Goal: Task Accomplishment & Management: Manage account settings

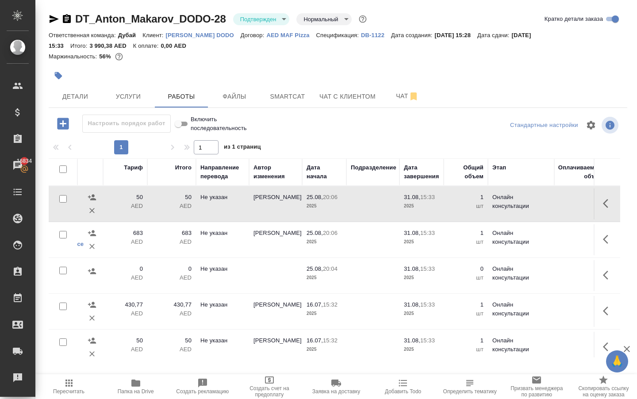
scroll to position [0, 164]
click at [606, 209] on icon "button" at bounding box center [607, 203] width 11 height 11
click at [557, 206] on icon "button" at bounding box center [559, 203] width 5 height 7
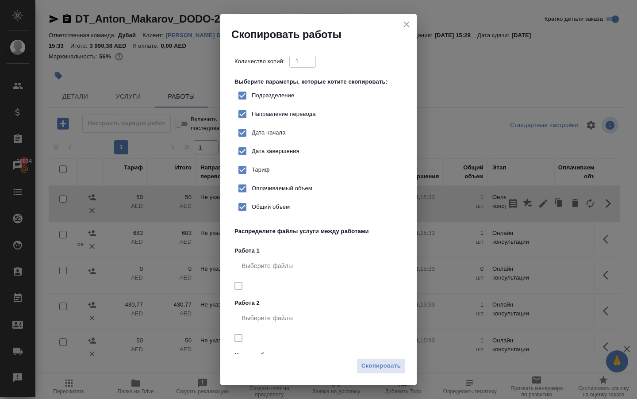
click at [252, 179] on input "Тариф" at bounding box center [242, 169] width 19 height 19
checkbox input "false"
click at [385, 362] on span "Скопировать" at bounding box center [380, 366] width 39 height 10
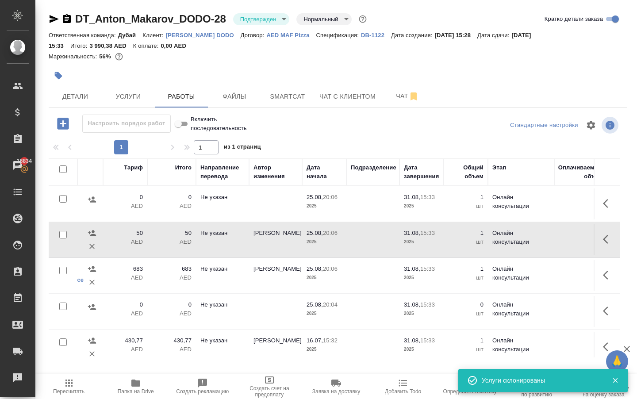
scroll to position [0, 0]
click at [607, 209] on icon "button" at bounding box center [607, 203] width 11 height 11
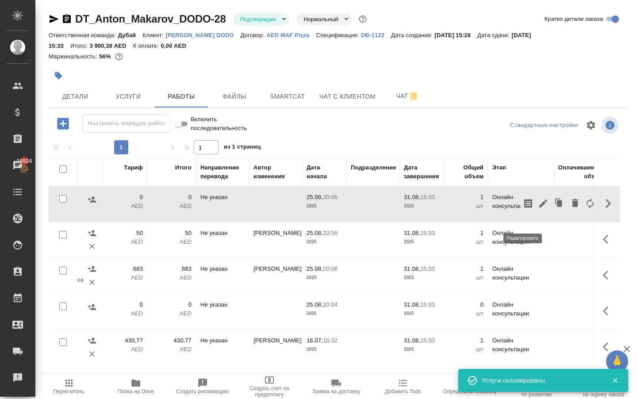
click at [539, 207] on icon "button" at bounding box center [543, 203] width 8 height 8
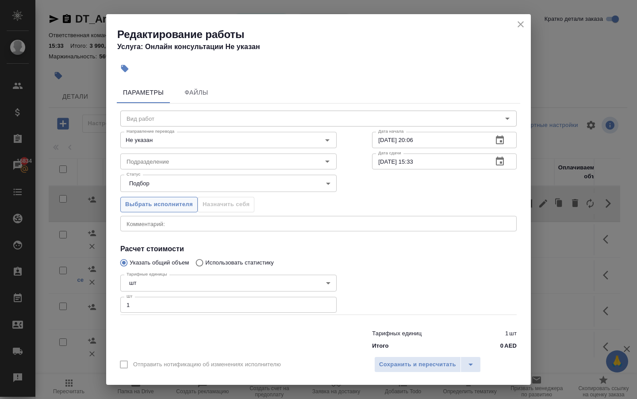
click at [152, 207] on span "Выбрать исполнителя" at bounding box center [159, 204] width 68 height 10
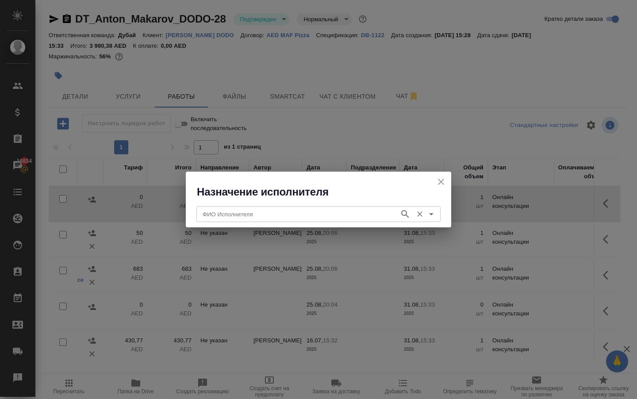
click at [223, 210] on input "ФИО Исполнителя" at bounding box center [297, 214] width 196 height 11
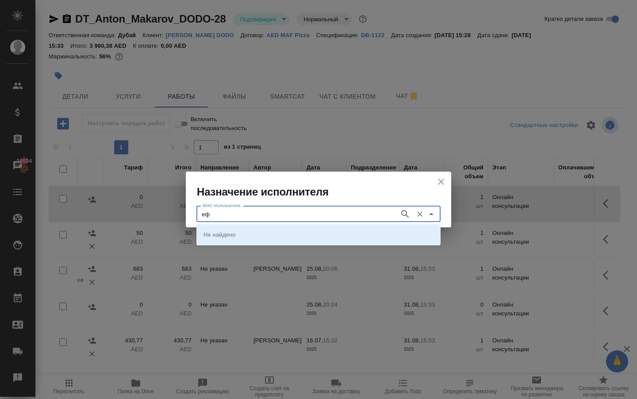
type input "е"
type input "taxi"
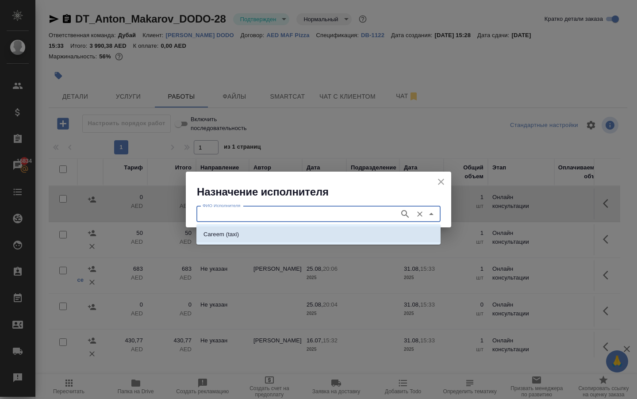
click at [209, 234] on p "Careem (taxi)" at bounding box center [220, 234] width 35 height 9
type input "Careem (taxi)"
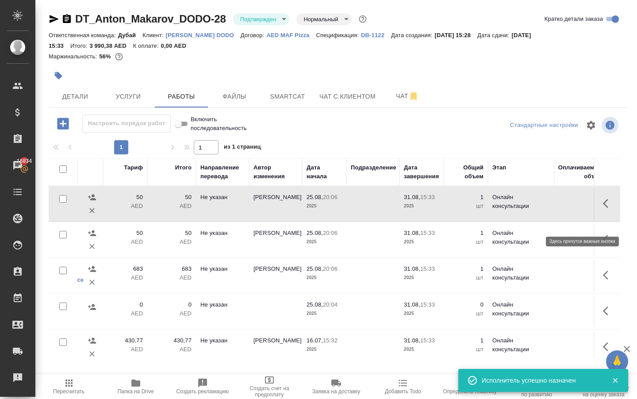
click at [602, 209] on icon "button" at bounding box center [607, 203] width 11 height 11
click at [539, 207] on icon "button" at bounding box center [543, 203] width 8 height 8
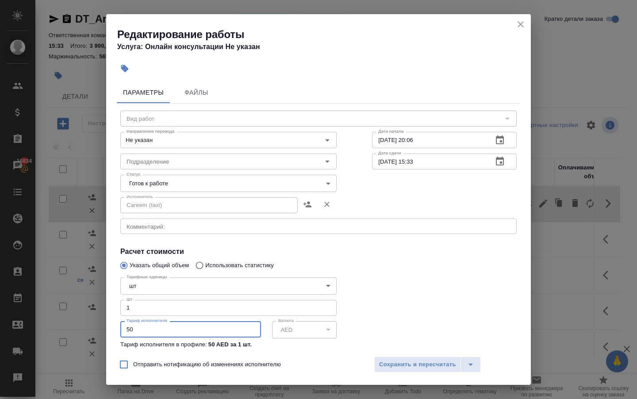
drag, startPoint x: 141, startPoint y: 341, endPoint x: 49, endPoint y: 324, distance: 94.4
click at [51, 326] on div "Редактирование работы Услуга: Онлайн консультации Не указан Параметры Файлы Вид…" at bounding box center [318, 199] width 637 height 399
type input "62"
click at [181, 188] on body "🙏 .cls-1 fill:#fff; AWATERA Solokha Petro Клиенты Спецификации Заказы 16834 Чат…" at bounding box center [318, 199] width 637 height 399
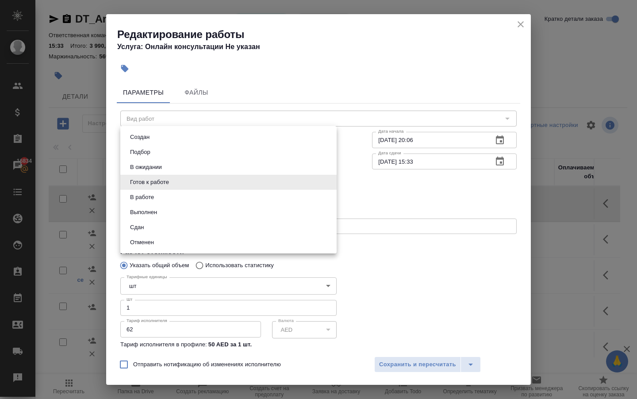
click at [172, 235] on li "Сдан" at bounding box center [228, 227] width 216 height 15
type input "closed"
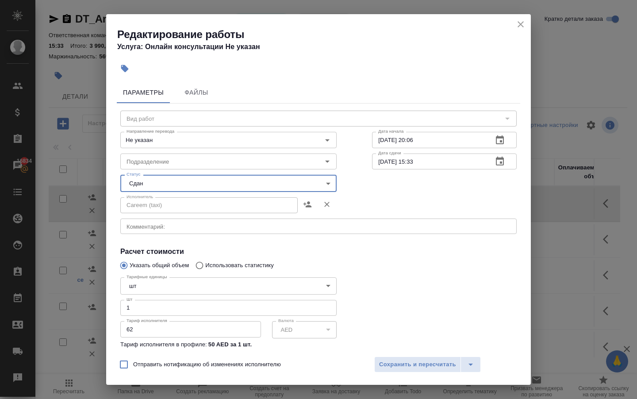
click at [165, 229] on textarea at bounding box center [318, 226] width 384 height 6
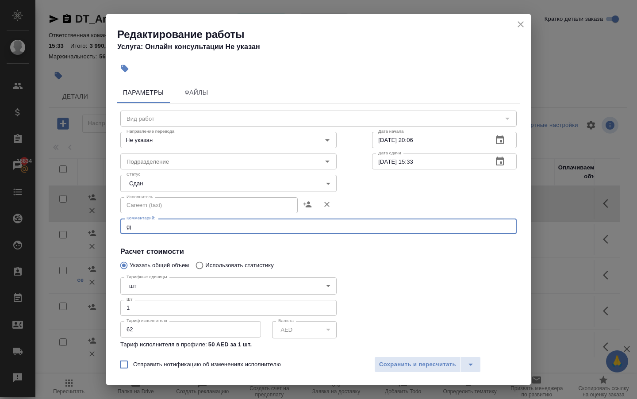
type textarea "g"
click at [206, 229] on textarea "поездкао по заказу Антона макарова домой." at bounding box center [318, 226] width 384 height 6
type textarea "поездкао по заказу Антона Макарова домой."
click at [389, 359] on span "Сохранить и пересчитать" at bounding box center [417, 364] width 77 height 10
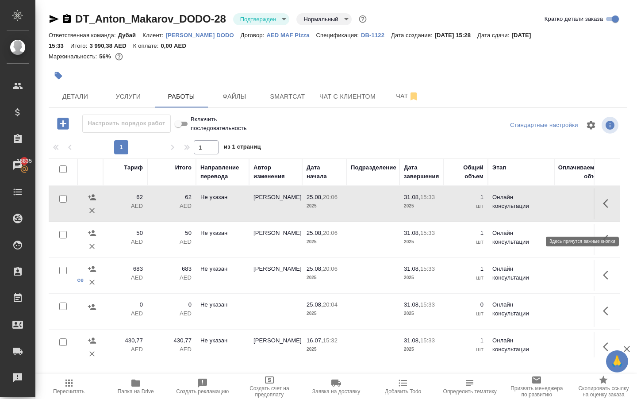
click at [597, 214] on button "button" at bounding box center [607, 203] width 21 height 21
click at [538, 209] on icon "button" at bounding box center [543, 203] width 11 height 11
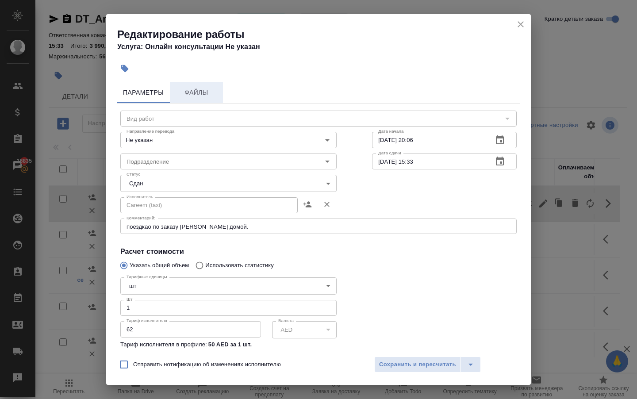
click at [200, 91] on span "Файлы" at bounding box center [196, 92] width 42 height 11
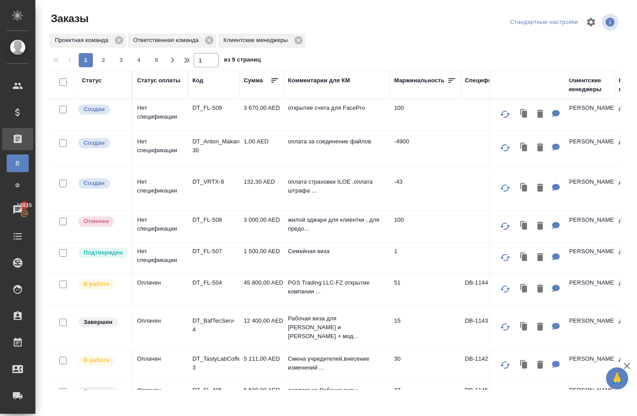
scroll to position [332, 0]
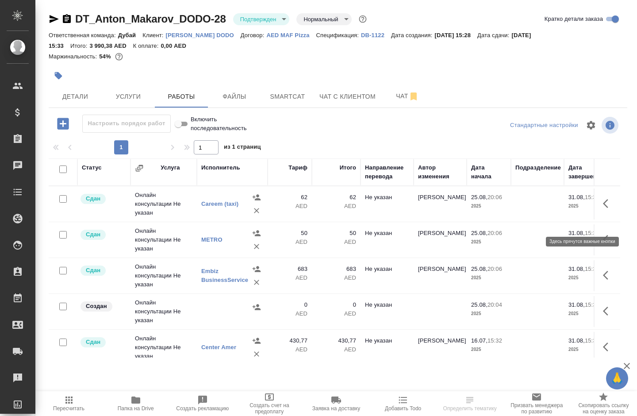
click at [603, 209] on icon "button" at bounding box center [607, 203] width 11 height 11
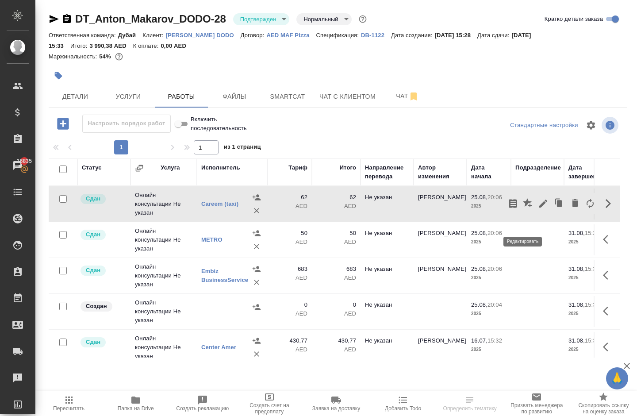
click at [538, 209] on icon "button" at bounding box center [543, 203] width 11 height 11
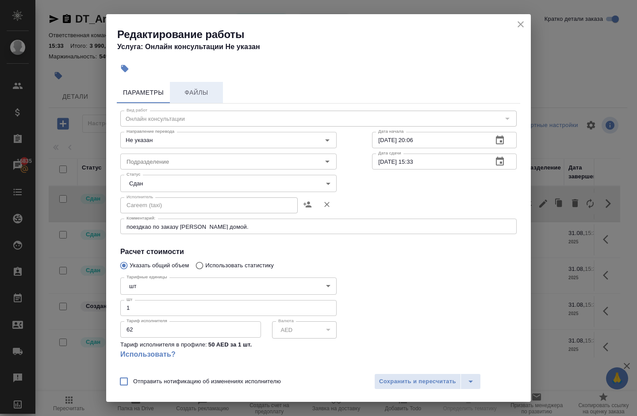
click at [199, 101] on button "Файлы" at bounding box center [196, 92] width 53 height 21
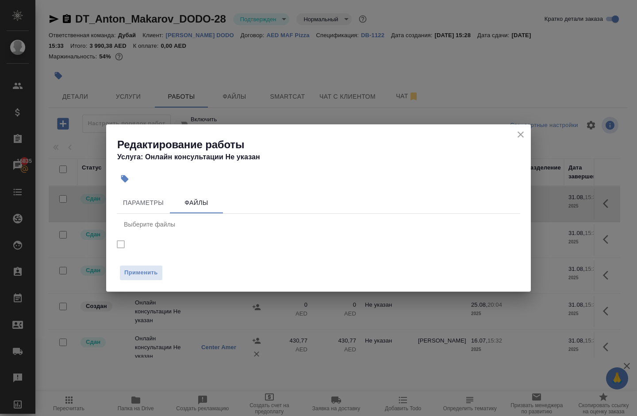
click at [144, 222] on div "Выберите файлы" at bounding box center [318, 223] width 403 height 21
click at [197, 202] on span "Файлы" at bounding box center [196, 202] width 42 height 11
click at [151, 274] on span "Применить" at bounding box center [141, 272] width 34 height 10
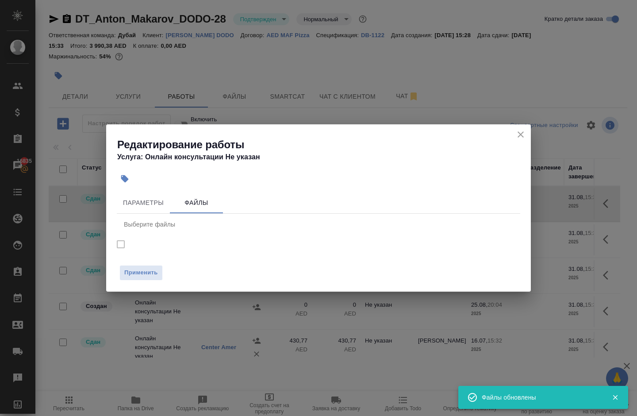
click at [124, 246] on nav "Выберите файлы" at bounding box center [318, 234] width 403 height 43
click at [140, 204] on span "Параметры" at bounding box center [143, 202] width 42 height 11
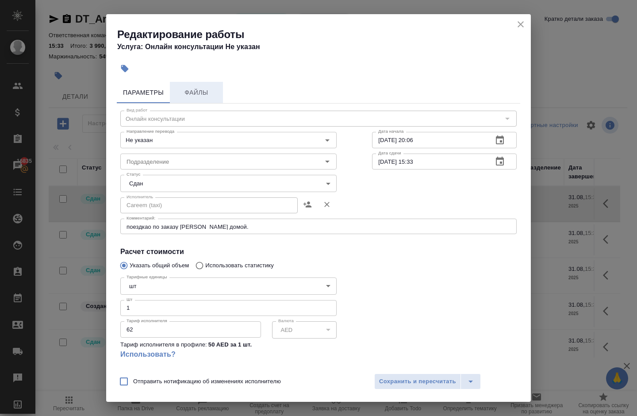
click at [194, 90] on span "Файлы" at bounding box center [196, 92] width 42 height 11
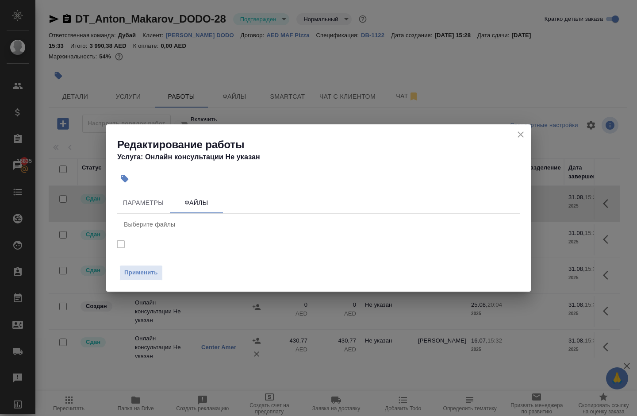
click at [122, 248] on nav "Выберите файлы" at bounding box center [318, 234] width 403 height 43
click at [140, 225] on div "Выберите файлы" at bounding box center [318, 223] width 403 height 21
click at [119, 248] on nav "Выберите файлы" at bounding box center [318, 234] width 403 height 43
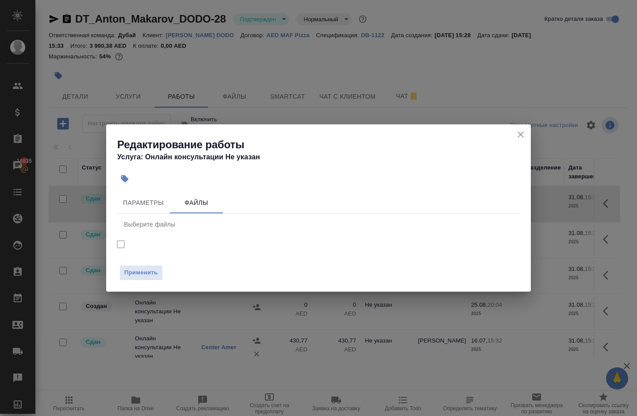
click at [119, 248] on nav "Выберите файлы" at bounding box center [318, 234] width 403 height 43
click at [515, 131] on icon "close" at bounding box center [520, 134] width 11 height 11
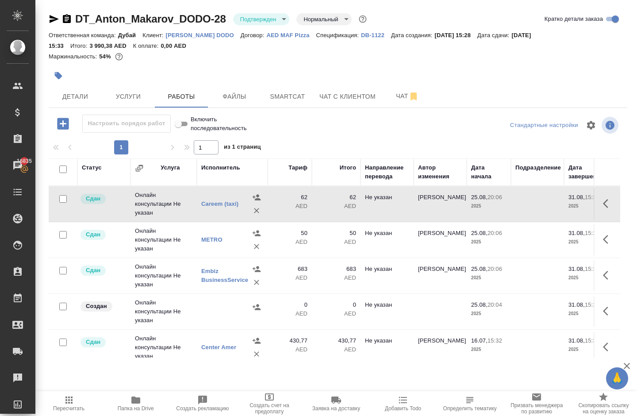
click at [189, 129] on input "Включить последовательность" at bounding box center [178, 123] width 32 height 11
checkbox input "false"
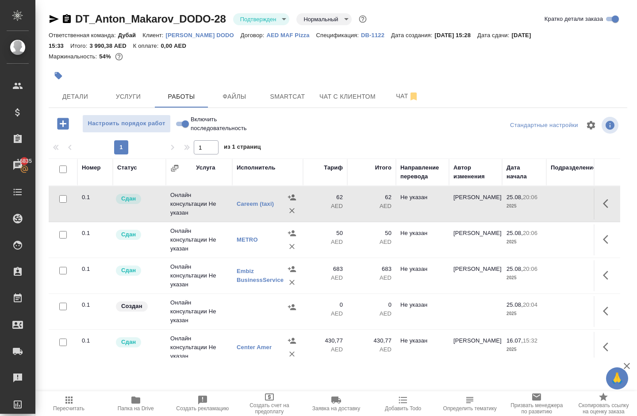
click at [602, 209] on icon "button" at bounding box center [607, 203] width 11 height 11
click at [538, 209] on icon "button" at bounding box center [543, 203] width 11 height 11
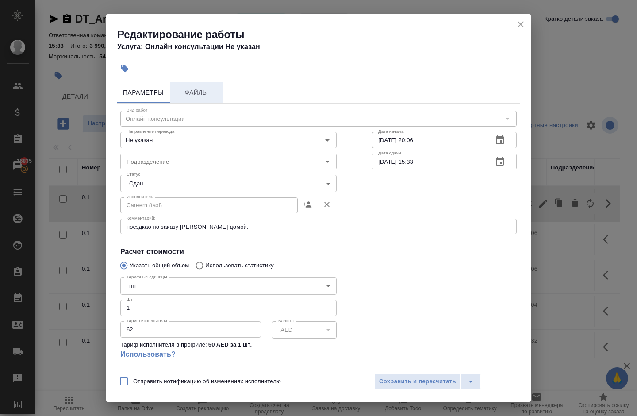
click at [196, 91] on span "Файлы" at bounding box center [196, 92] width 42 height 11
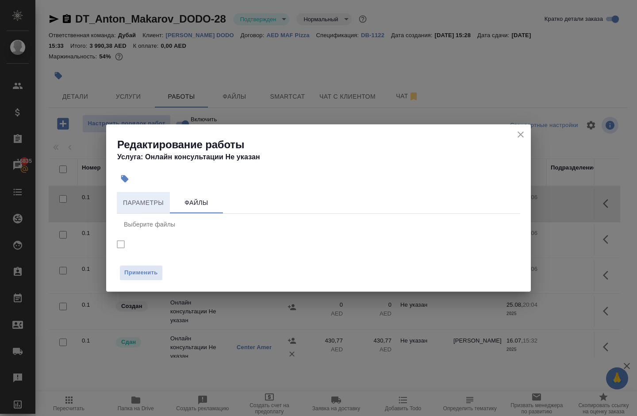
click at [135, 199] on span "Параметры" at bounding box center [143, 202] width 42 height 11
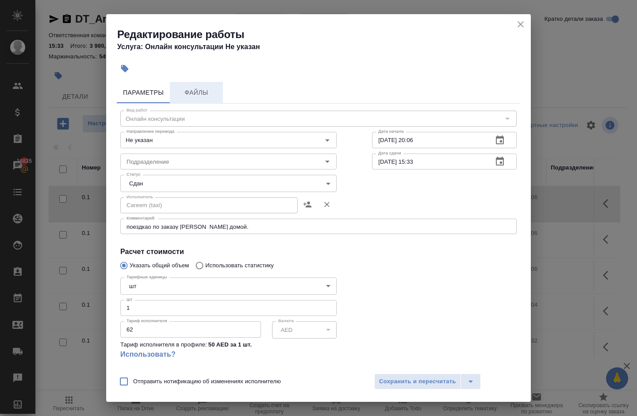
click at [188, 91] on span "Файлы" at bounding box center [196, 92] width 42 height 11
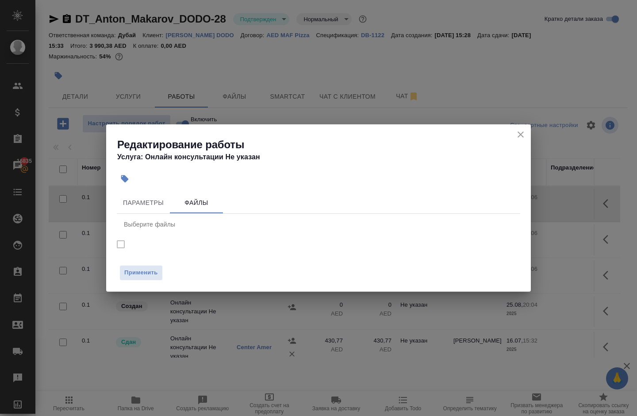
click at [129, 174] on icon "button" at bounding box center [124, 178] width 9 height 9
click at [518, 132] on icon "close" at bounding box center [520, 134] width 6 height 6
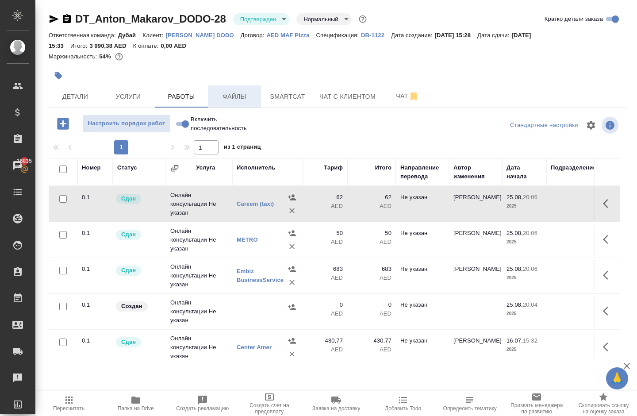
click at [227, 102] on span "Файлы" at bounding box center [234, 96] width 42 height 11
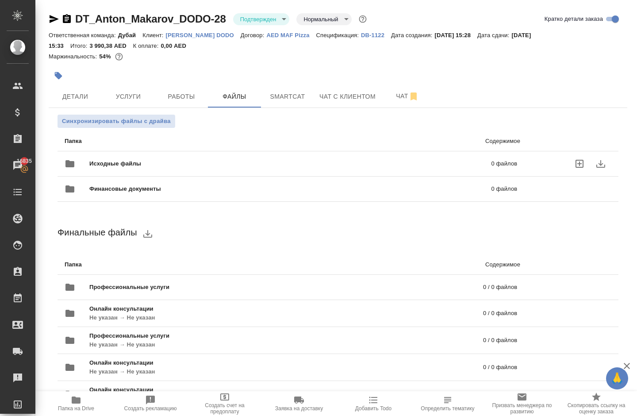
click at [108, 168] on span "Исходные файлы" at bounding box center [202, 163] width 227 height 9
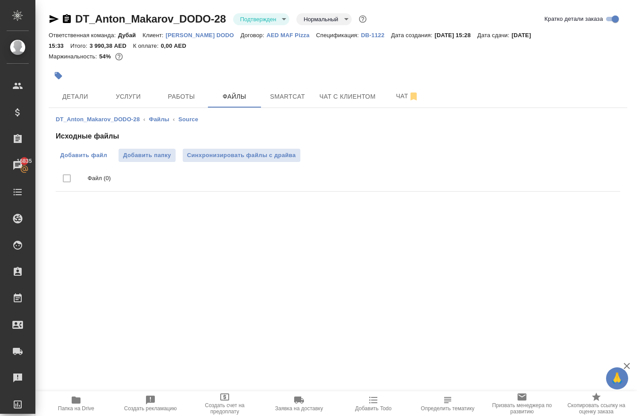
click at [88, 160] on span "Добавить файл" at bounding box center [83, 155] width 47 height 9
click at [0, 0] on input "Добавить файл" at bounding box center [0, 0] width 0 height 0
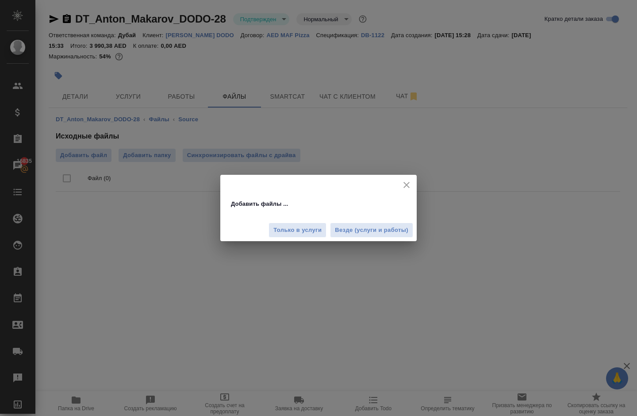
click at [406, 186] on icon "close" at bounding box center [406, 184] width 11 height 11
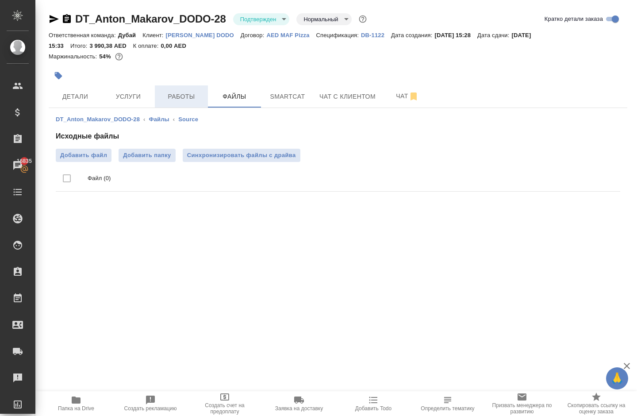
click at [186, 102] on span "Работы" at bounding box center [181, 96] width 42 height 11
click at [230, 102] on span "Файлы" at bounding box center [234, 96] width 42 height 11
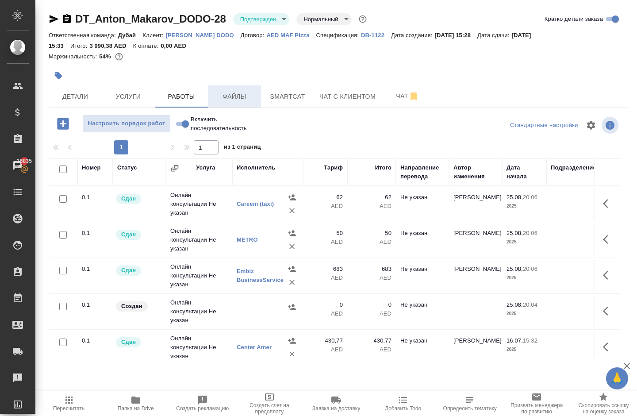
click at [230, 102] on span "Файлы" at bounding box center [234, 96] width 42 height 11
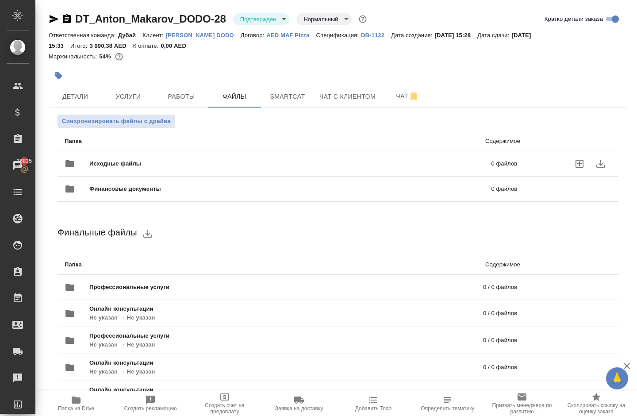
click at [110, 168] on span "Исходные файлы" at bounding box center [202, 163] width 227 height 9
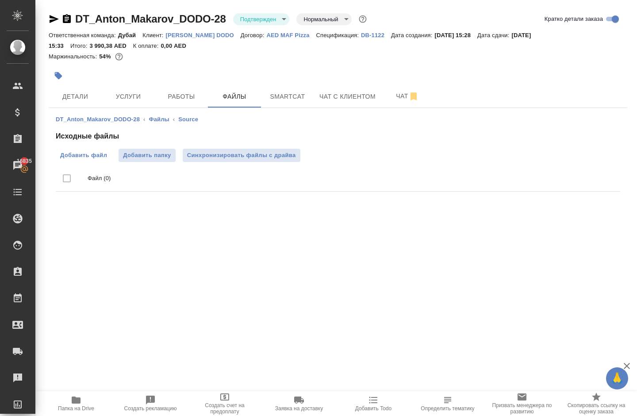
click at [87, 160] on span "Добавить файл" at bounding box center [83, 155] width 47 height 9
click at [0, 0] on input "Добавить файл" at bounding box center [0, 0] width 0 height 0
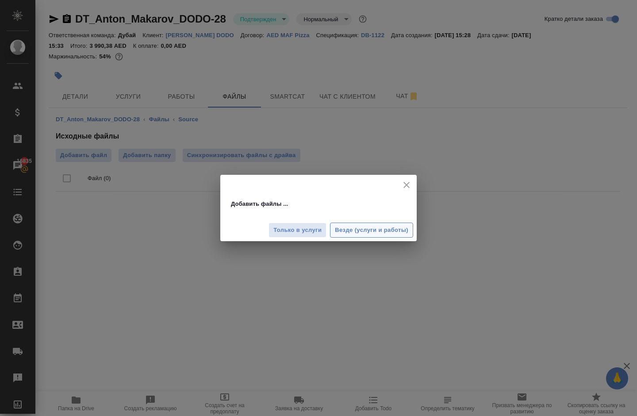
click at [349, 229] on span "Везде (услуги и работы)" at bounding box center [371, 230] width 73 height 10
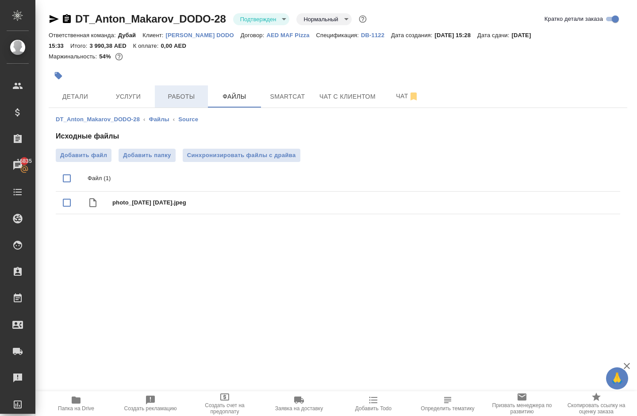
click at [172, 99] on span "Работы" at bounding box center [181, 96] width 42 height 11
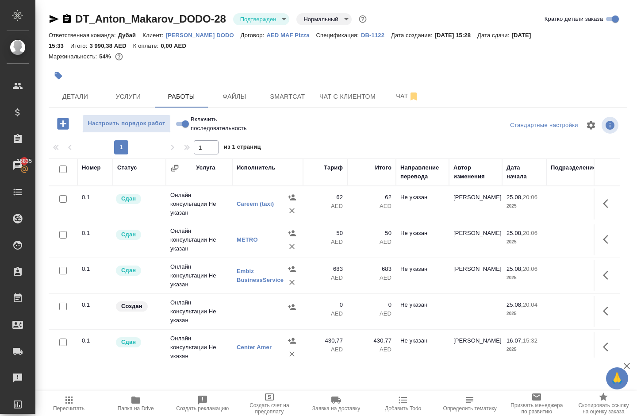
click at [66, 396] on icon "button" at bounding box center [68, 399] width 7 height 7
click at [604, 209] on icon "button" at bounding box center [607, 203] width 11 height 11
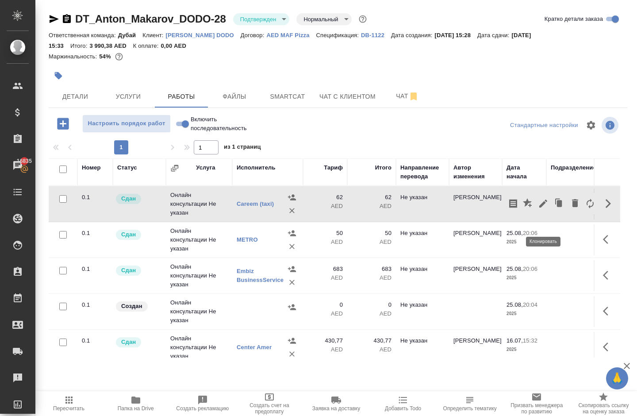
click at [557, 206] on icon "button" at bounding box center [559, 203] width 5 height 7
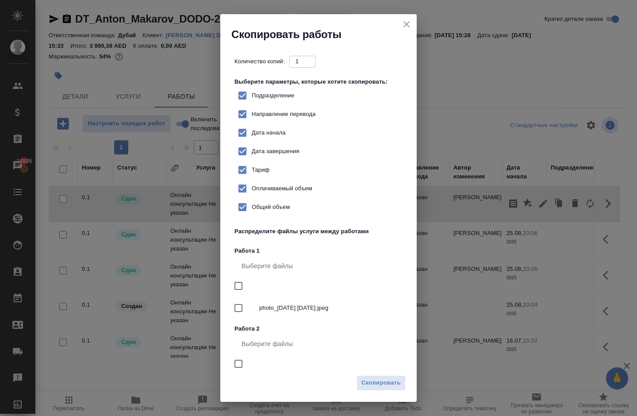
click at [263, 174] on span "Тариф" at bounding box center [261, 169] width 18 height 9
click at [252, 179] on input "Тариф" at bounding box center [242, 169] width 19 height 19
checkbox input "false"
click at [377, 391] on div "Скопировать" at bounding box center [318, 385] width 196 height 31
click at [372, 386] on span "Скопировать" at bounding box center [380, 382] width 39 height 10
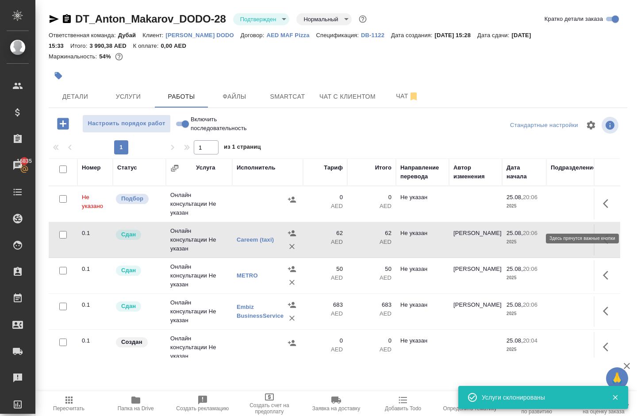
click at [605, 208] on icon "button" at bounding box center [604, 203] width 5 height 9
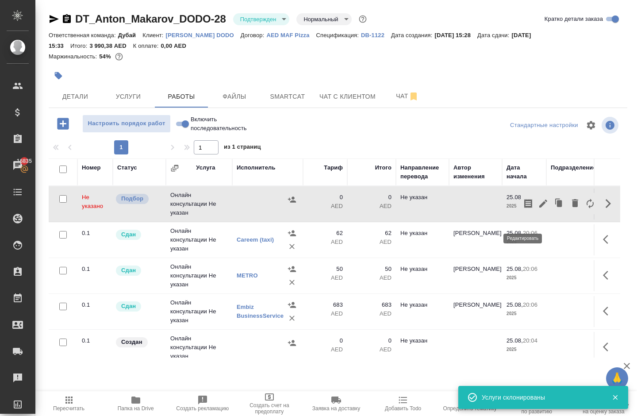
click at [538, 209] on icon "button" at bounding box center [543, 203] width 11 height 11
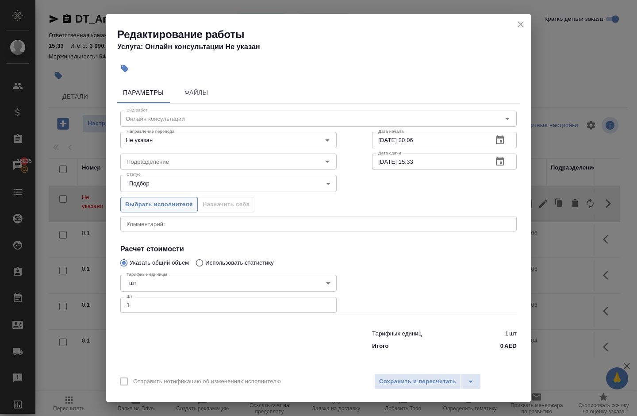
click at [149, 210] on span "Выбрать исполнителя" at bounding box center [159, 204] width 68 height 10
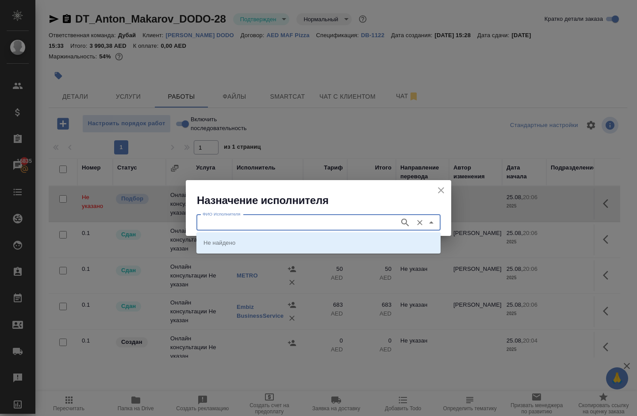
click at [221, 221] on input "ФИО Исполнителя" at bounding box center [297, 222] width 196 height 11
type input "ф"
type input "amer"
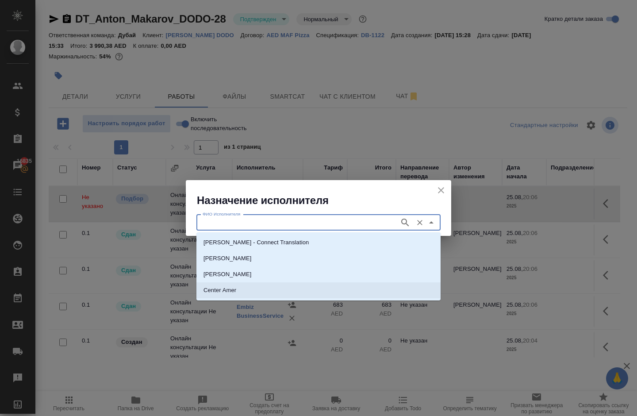
click at [222, 290] on p "Center Amer" at bounding box center [219, 290] width 33 height 9
type input "Center Amer"
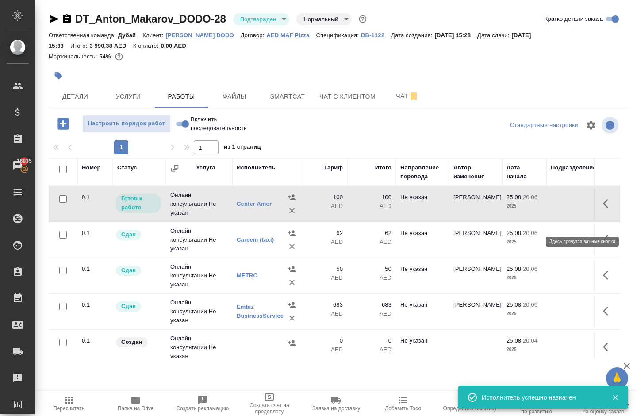
click at [602, 209] on icon "button" at bounding box center [607, 203] width 11 height 11
click at [539, 207] on icon "button" at bounding box center [543, 203] width 8 height 8
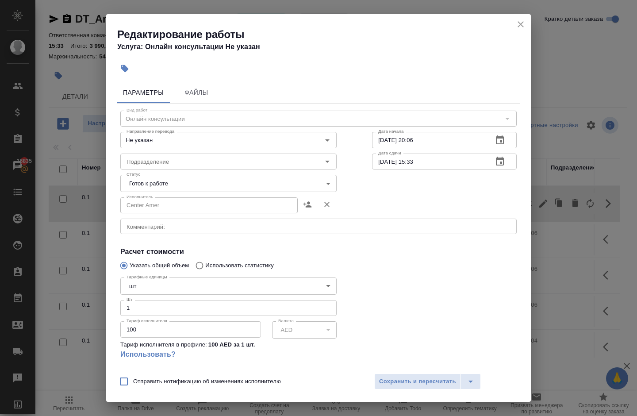
click at [187, 181] on body "🙏 .cls-1 fill:#fff; AWATERA Solokha Petro Клиенты Спецификации Заказы 16835 Чат…" at bounding box center [318, 208] width 637 height 416
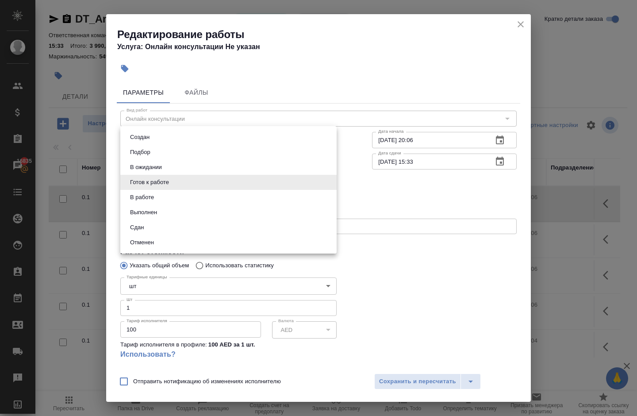
click at [168, 235] on li "Сдан" at bounding box center [228, 227] width 216 height 15
type input "closed"
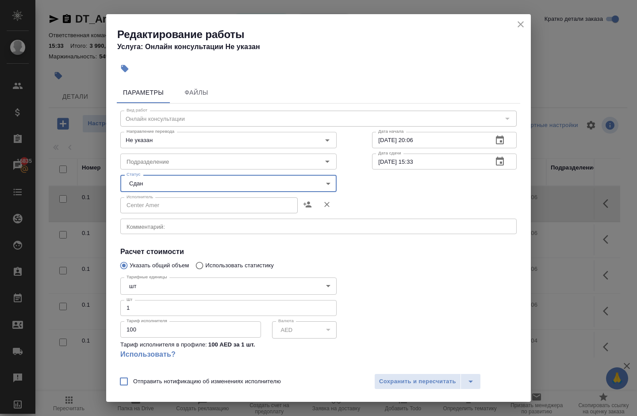
click at [147, 229] on textarea at bounding box center [318, 226] width 384 height 6
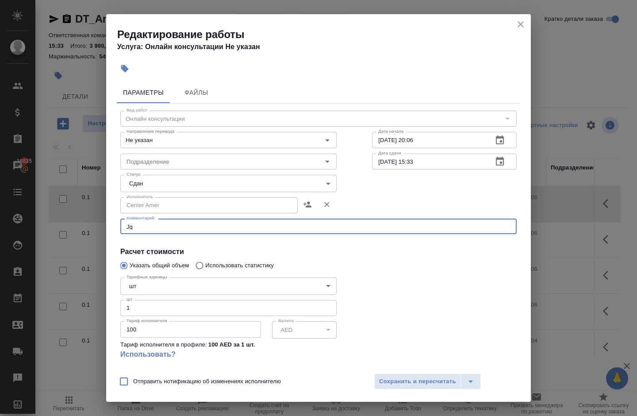
type textarea "J"
click at [154, 234] on div "оплата дл Антона x Комментарий:" at bounding box center [318, 225] width 396 height 15
click at [154, 229] on textarea "оплата дл Антона" at bounding box center [318, 226] width 384 height 6
click at [209, 234] on div "оплата для Антона x Комментарий:" at bounding box center [318, 225] width 396 height 15
click at [199, 229] on textarea "оплата для Антона" at bounding box center [318, 226] width 384 height 6
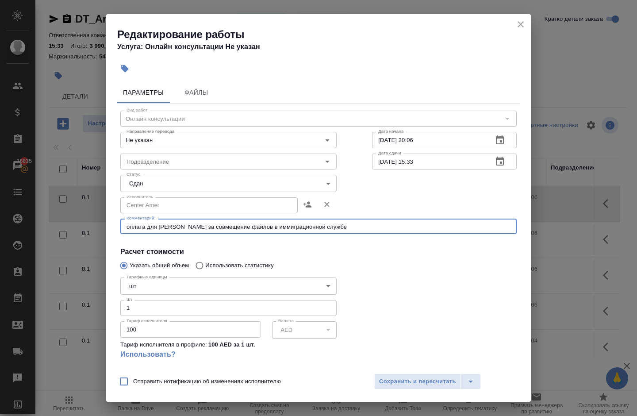
type textarea "оплата для Антона за совмещение файлов в иммиграционной службе"
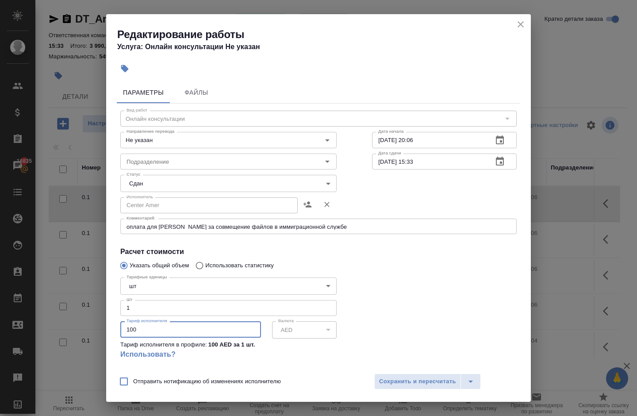
drag, startPoint x: 141, startPoint y: 338, endPoint x: 89, endPoint y: 334, distance: 51.4
click at [89, 334] on div "Редактирование работы Услуга: Онлайн консультации Не указан Параметры Файлы Вид…" at bounding box center [318, 208] width 637 height 416
type input "50"
type input "50.50"
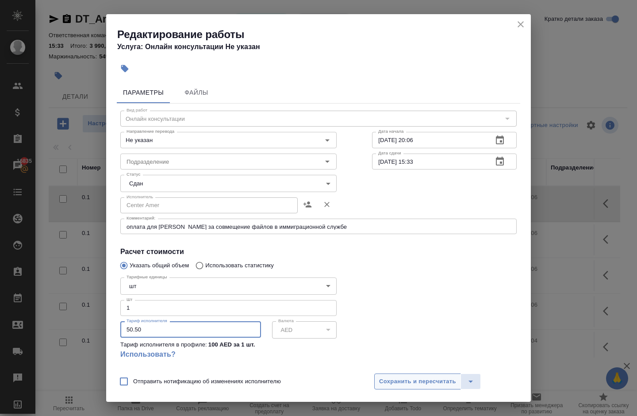
click at [393, 373] on button "Сохранить и пересчитать" at bounding box center [417, 381] width 87 height 16
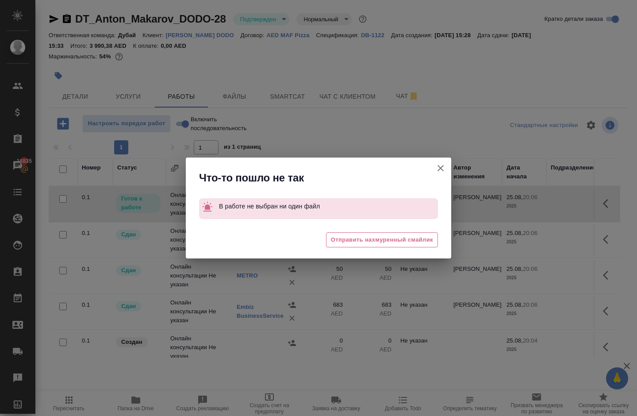
click at [438, 163] on icon "button" at bounding box center [440, 168] width 11 height 11
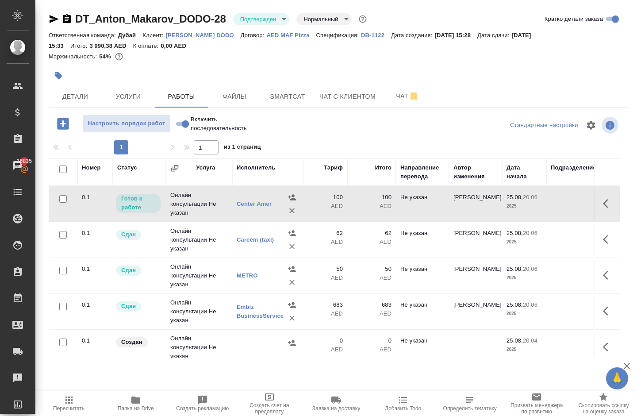
click at [190, 129] on input "Включить последовательность" at bounding box center [185, 123] width 32 height 11
checkbox input "true"
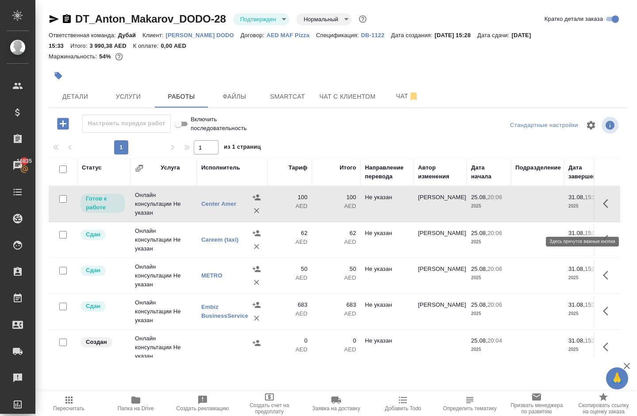
click at [602, 209] on icon "button" at bounding box center [607, 203] width 11 height 11
click at [539, 207] on icon "button" at bounding box center [543, 203] width 8 height 8
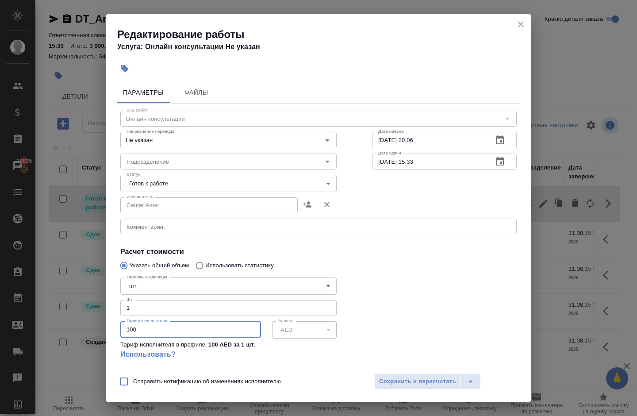
drag, startPoint x: 156, startPoint y: 338, endPoint x: 78, endPoint y: 334, distance: 77.5
click at [78, 334] on div "Редактирование работы Услуга: Онлайн консультации Не указан Параметры Файлы Вид…" at bounding box center [318, 208] width 637 height 416
type input "50"
type input "50.50"
click at [135, 234] on div "x Комментарий:" at bounding box center [318, 225] width 396 height 15
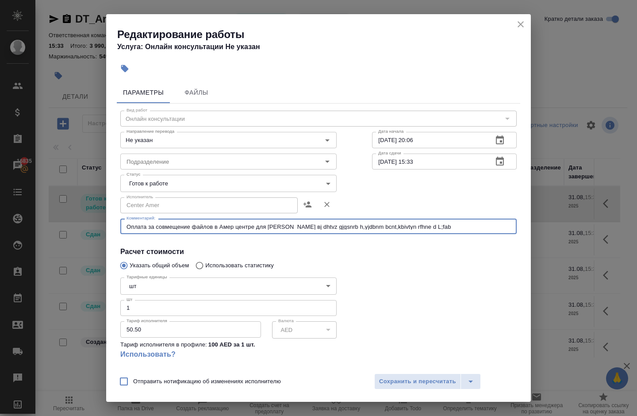
drag, startPoint x: 290, startPoint y: 231, endPoint x: 432, endPoint y: 246, distance: 142.7
click at [432, 246] on div "Вид работ Онлайн консультации Вид работ Направление перевода Не указан Направле…" at bounding box center [318, 256] width 403 height 306
click at [388, 229] on textarea "Оплата за совмещение файлов в Амер центре для Антона в иммиграционном отделе в …" at bounding box center [318, 226] width 384 height 6
type textarea "Оплата за совмещение файлов в Амер центре для Антона в иммиграционном отделе в …"
click at [246, 184] on body "🙏 .cls-1 fill:#fff; AWATERA Solokha Petro Клиенты Спецификации Заказы 16835 Чат…" at bounding box center [318, 208] width 637 height 416
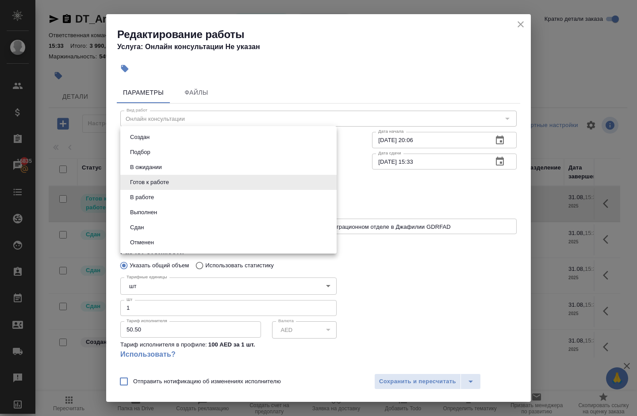
click at [216, 235] on li "Сдан" at bounding box center [228, 227] width 216 height 15
type input "closed"
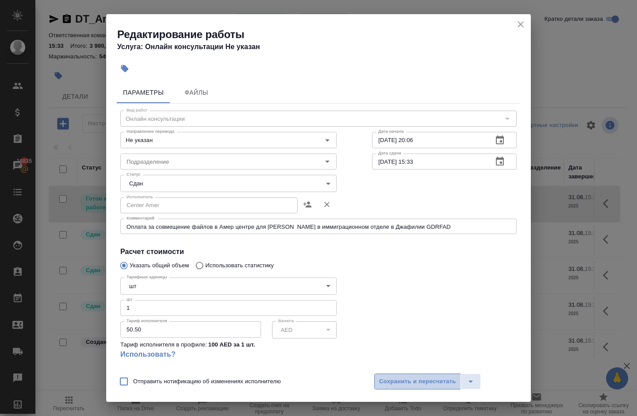
click at [390, 382] on span "Сохранить и пересчитать" at bounding box center [417, 381] width 77 height 10
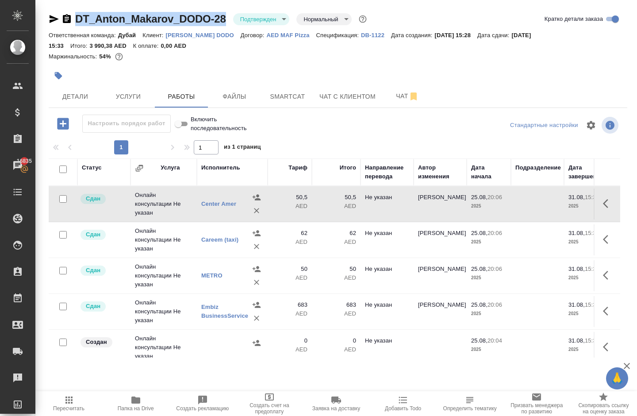
drag, startPoint x: 80, startPoint y: 17, endPoint x: 234, endPoint y: 17, distance: 154.3
click at [234, 17] on div "DT_Anton_Makarov_DODO-28 Подтвержден confirmed Нормальный normal" at bounding box center [209, 19] width 320 height 14
copy div "DT_Anton_Makarov_DODO-28"
click at [68, 398] on icon "button" at bounding box center [69, 399] width 11 height 11
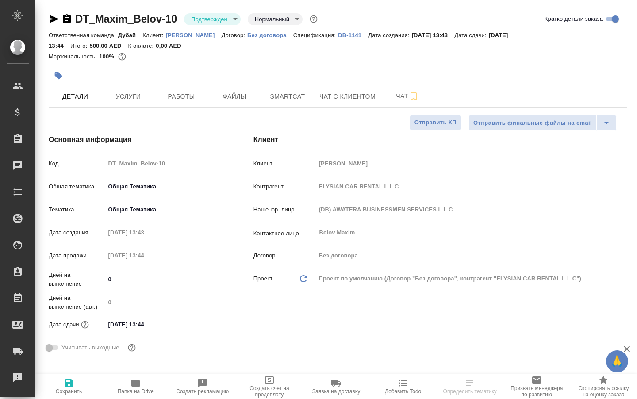
select select "RU"
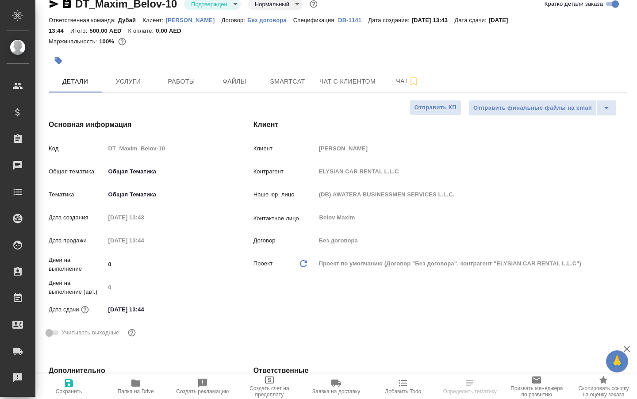
scroll to position [18, 0]
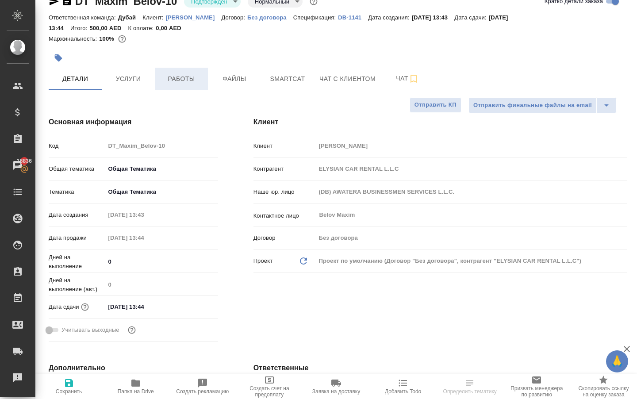
click at [176, 81] on span "Работы" at bounding box center [181, 78] width 42 height 11
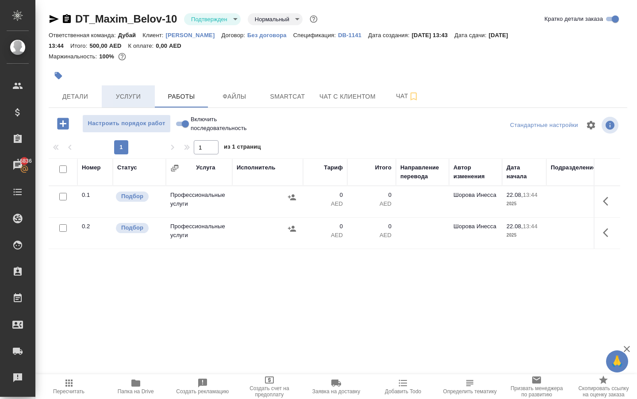
click at [124, 101] on span "Услуги" at bounding box center [128, 96] width 42 height 11
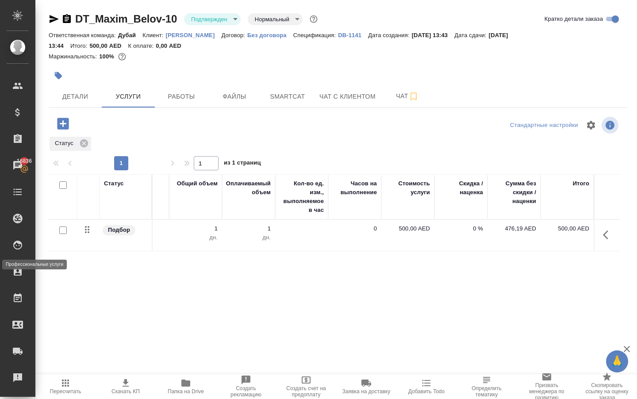
scroll to position [0, 262]
click at [181, 102] on span "Работы" at bounding box center [181, 96] width 42 height 11
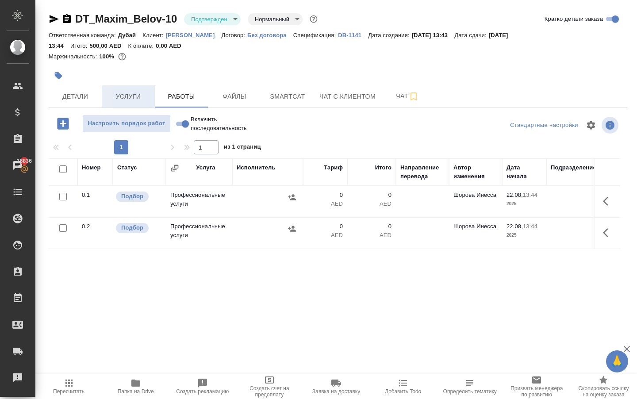
click at [125, 102] on span "Услуги" at bounding box center [128, 96] width 42 height 11
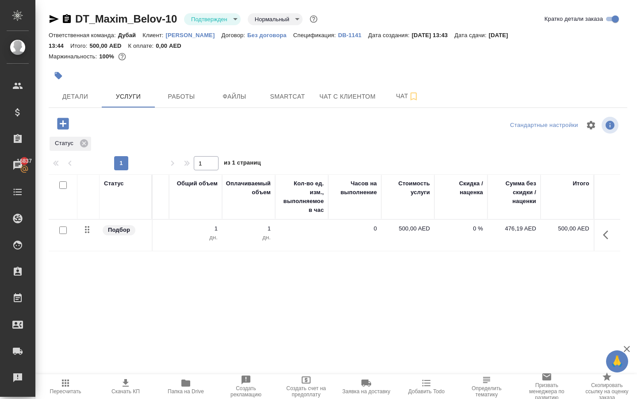
scroll to position [0, 262]
click at [172, 102] on span "Работы" at bounding box center [181, 96] width 42 height 11
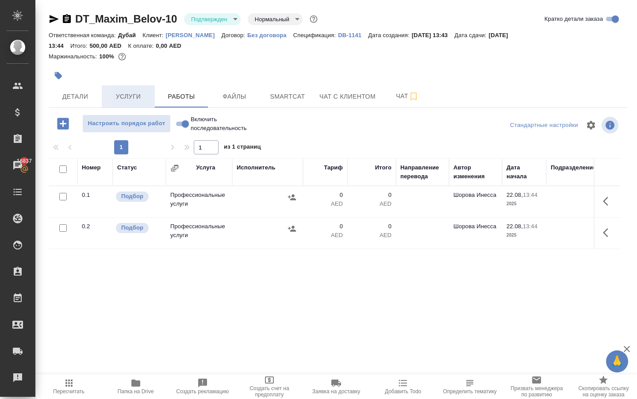
click at [130, 98] on span "Услуги" at bounding box center [128, 96] width 42 height 11
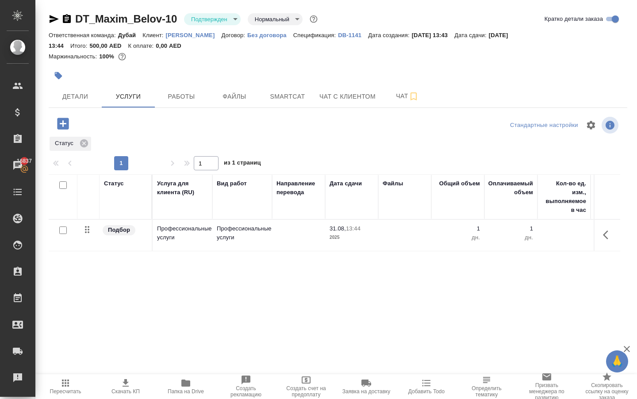
click at [67, 129] on icon "button" at bounding box center [62, 123] width 11 height 11
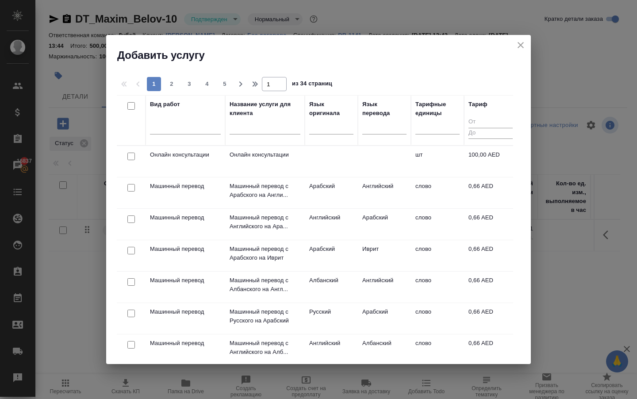
click at [133, 157] on input "checkbox" at bounding box center [131, 156] width 8 height 8
checkbox input "true"
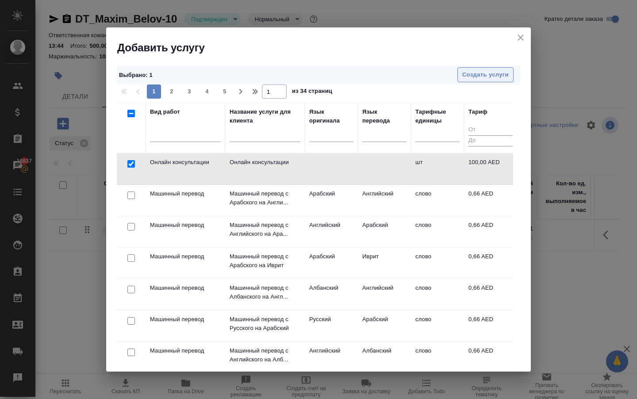
click at [478, 78] on span "Создать услуги" at bounding box center [485, 75] width 46 height 10
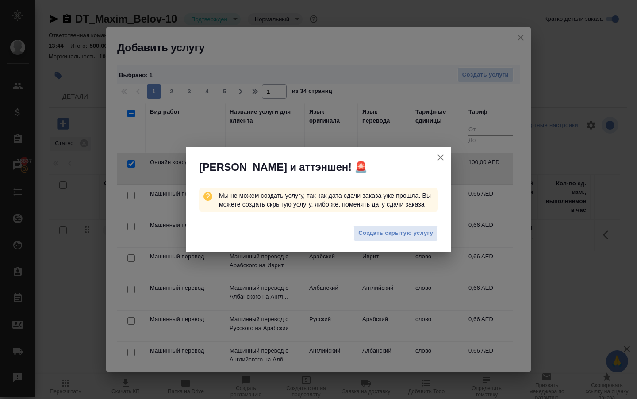
click at [441, 152] on icon "button" at bounding box center [440, 157] width 11 height 11
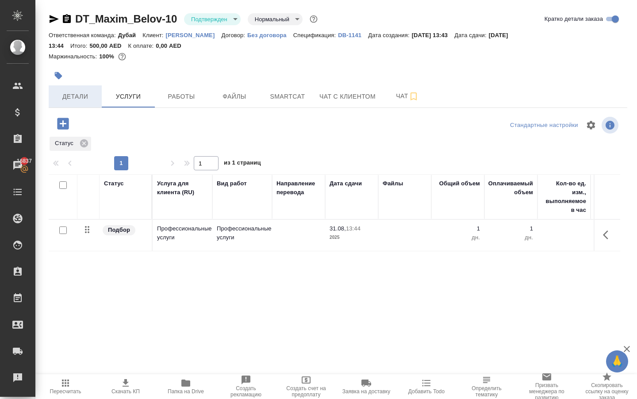
click at [76, 102] on span "Детали" at bounding box center [75, 96] width 42 height 11
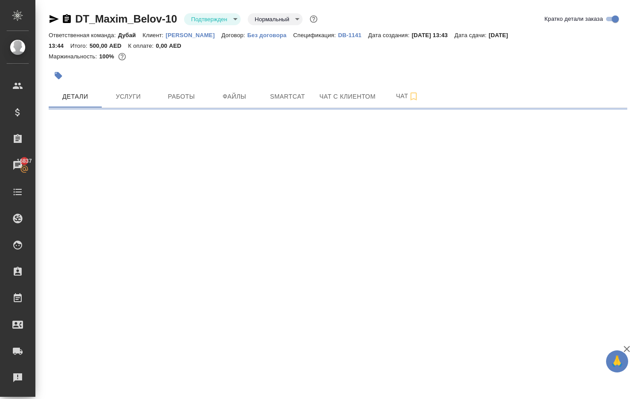
select select "RU"
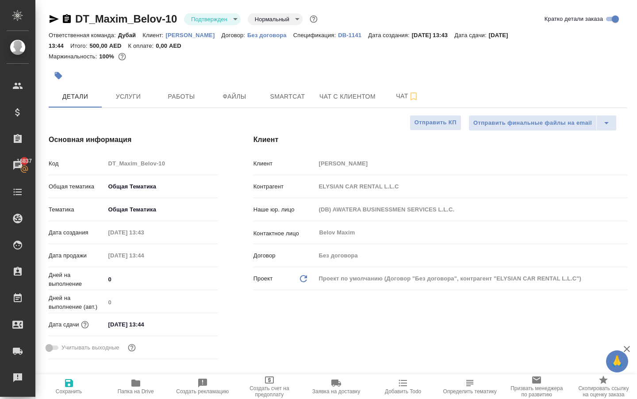
type textarea "x"
click at [129, 102] on span "Услуги" at bounding box center [128, 96] width 42 height 11
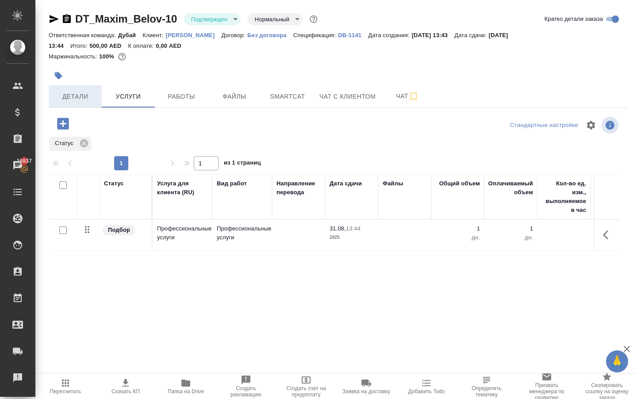
click at [71, 102] on span "Детали" at bounding box center [75, 96] width 42 height 11
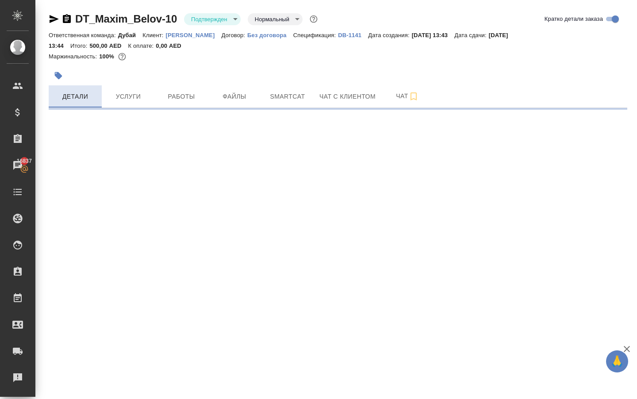
select select "RU"
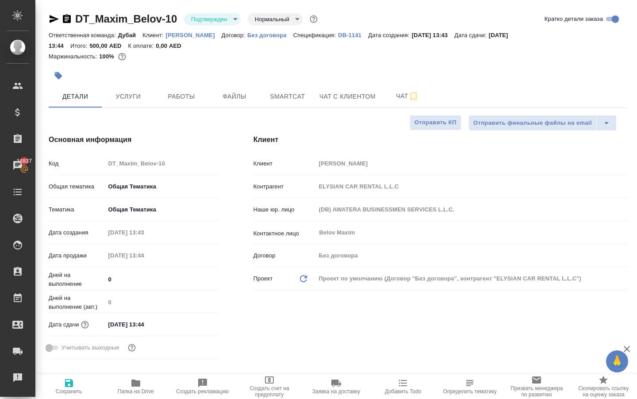
type textarea "x"
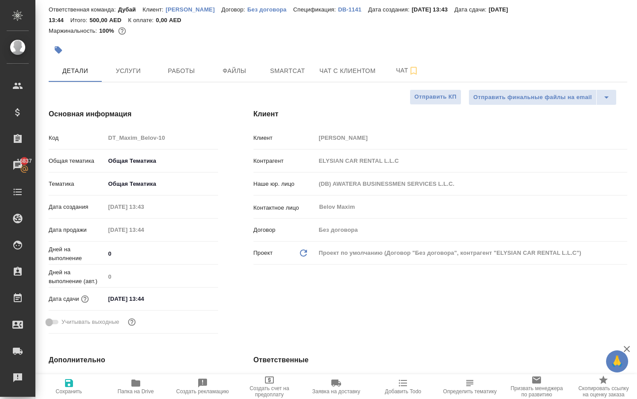
click at [145, 305] on input "31.08.2025 13:44" at bounding box center [143, 298] width 77 height 13
click at [194, 302] on icon "button" at bounding box center [192, 297] width 8 height 9
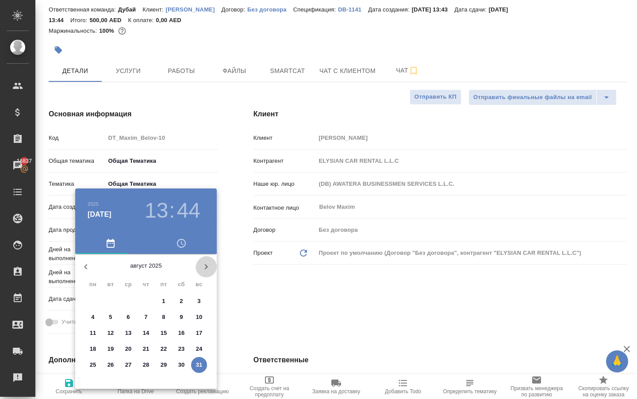
click at [206, 266] on icon "button" at bounding box center [206, 266] width 11 height 11
click at [145, 319] on p "11" at bounding box center [146, 317] width 7 height 9
type input "11.09.2025 13:44"
type textarea "x"
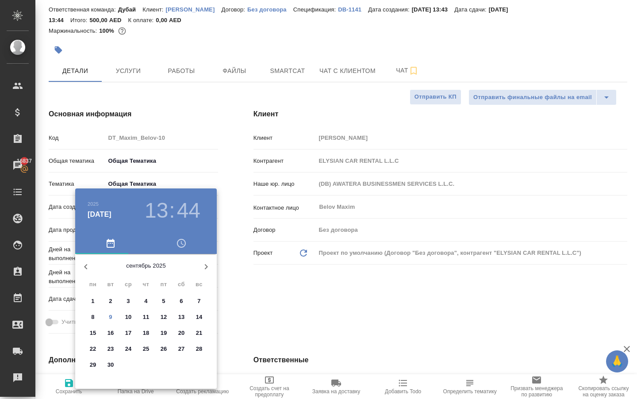
type textarea "x"
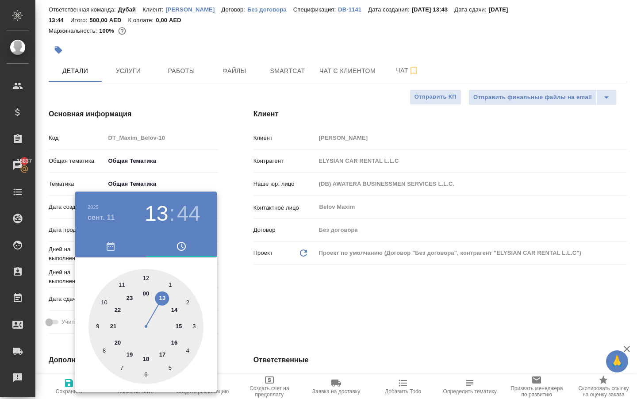
click at [251, 275] on div at bounding box center [318, 199] width 637 height 399
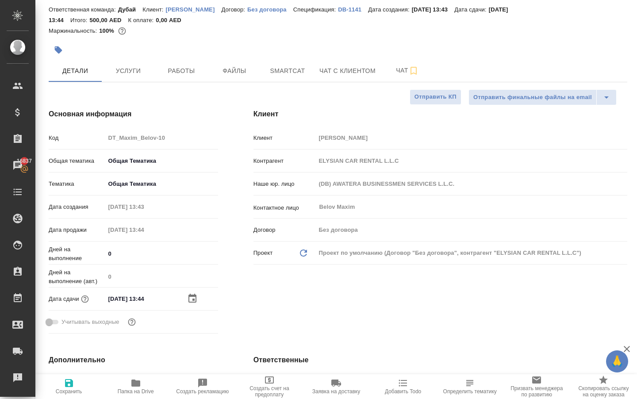
click at [69, 386] on icon "button" at bounding box center [69, 382] width 11 height 11
type textarea "x"
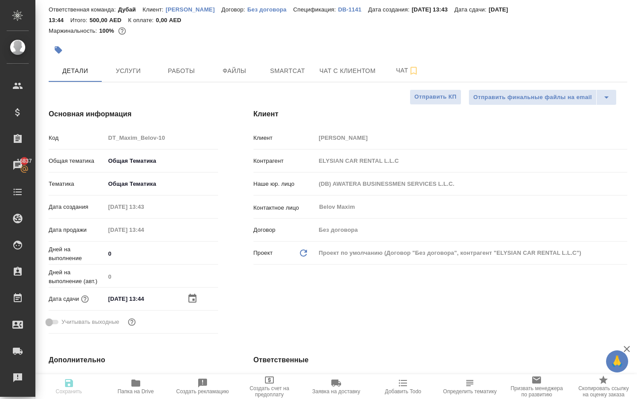
type textarea "x"
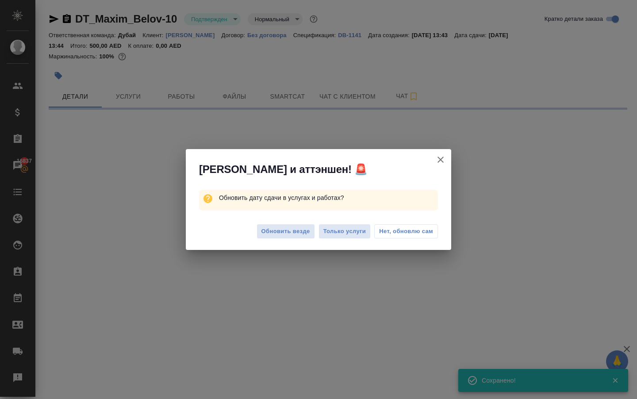
scroll to position [0, 0]
select select "RU"
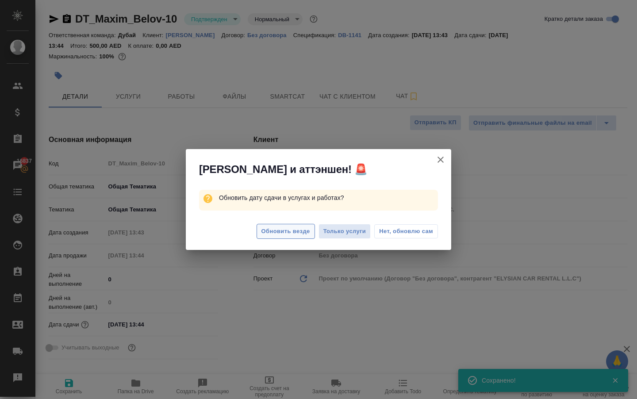
click at [276, 233] on span "Обновить везде" at bounding box center [285, 231] width 49 height 10
type textarea "x"
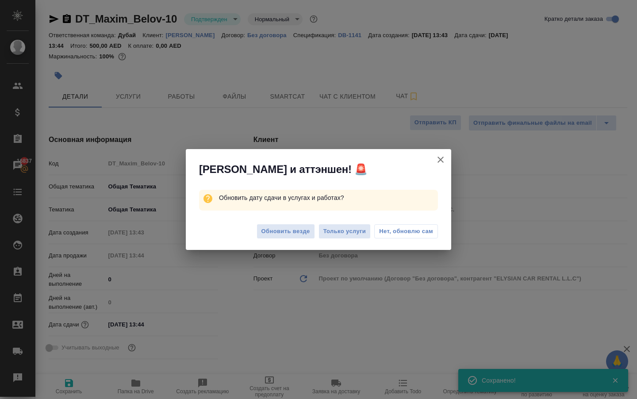
type textarea "x"
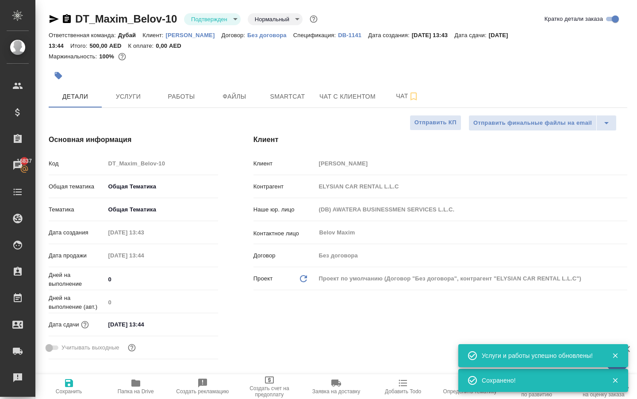
type textarea "x"
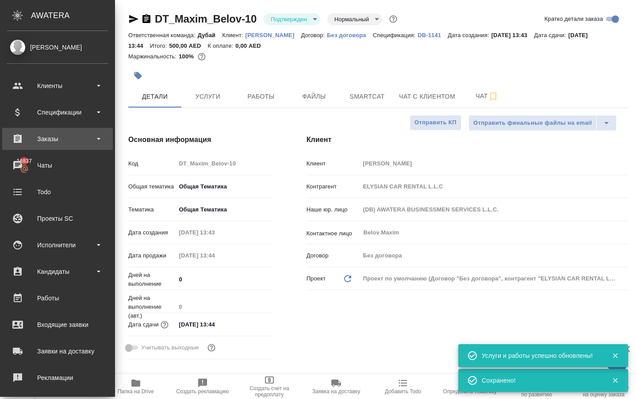
click at [59, 144] on div "Заказы" at bounding box center [58, 138] width 102 height 13
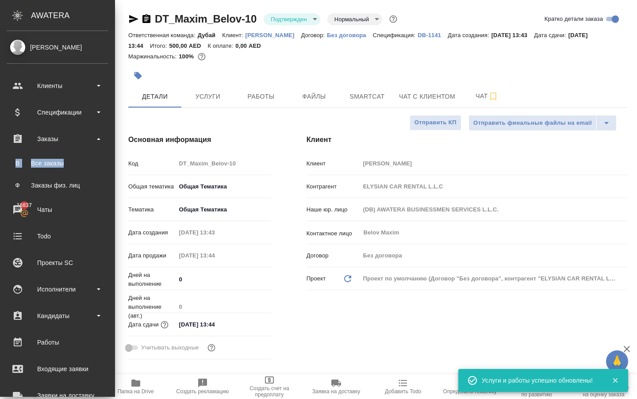
type textarea "x"
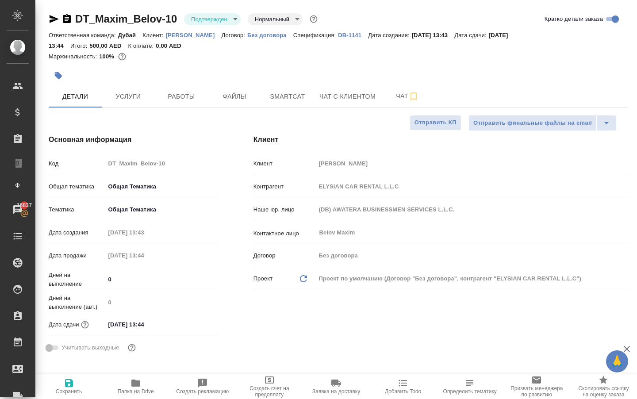
type textarea "x"
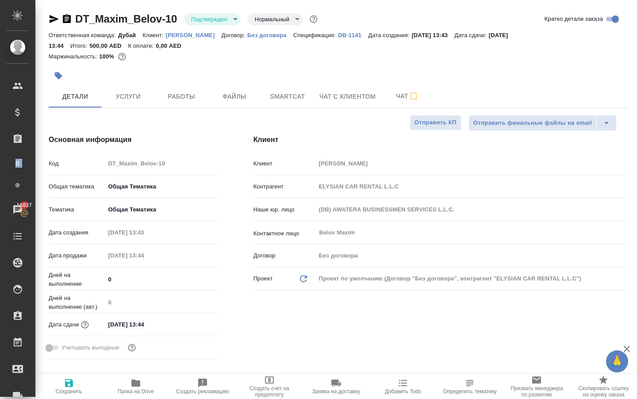
type textarea "x"
click at [175, 102] on span "Работы" at bounding box center [181, 96] width 42 height 11
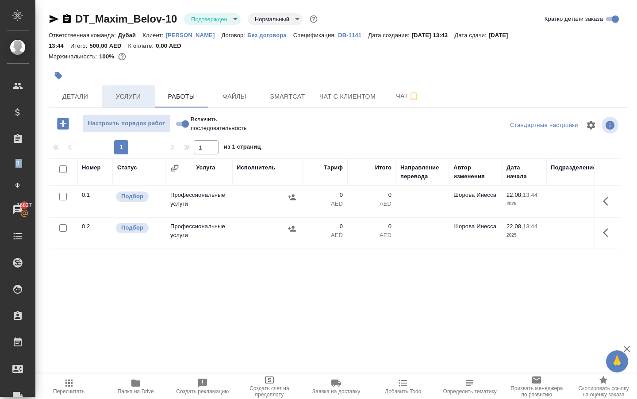
click at [138, 98] on span "Услуги" at bounding box center [128, 96] width 42 height 11
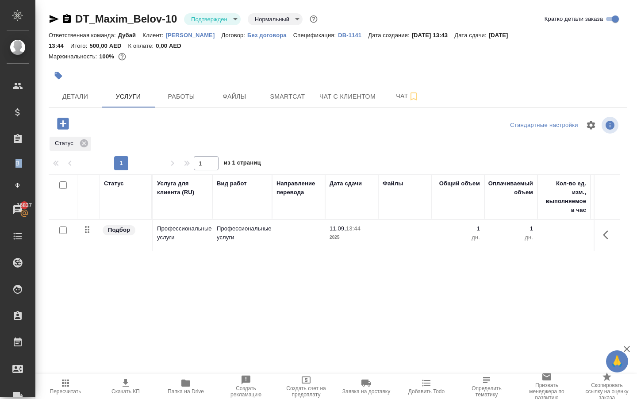
click at [69, 129] on icon "button" at bounding box center [62, 123] width 11 height 11
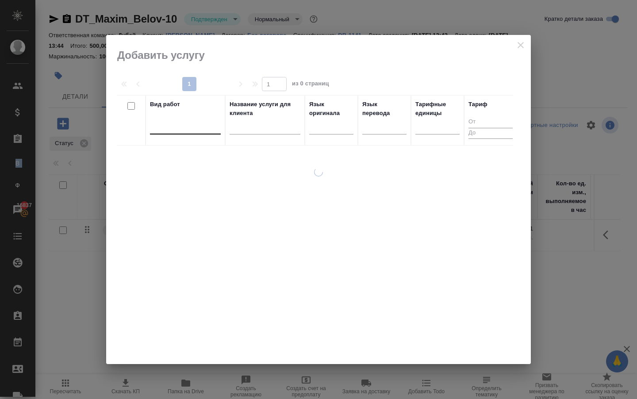
click at [181, 128] on div at bounding box center [185, 125] width 71 height 13
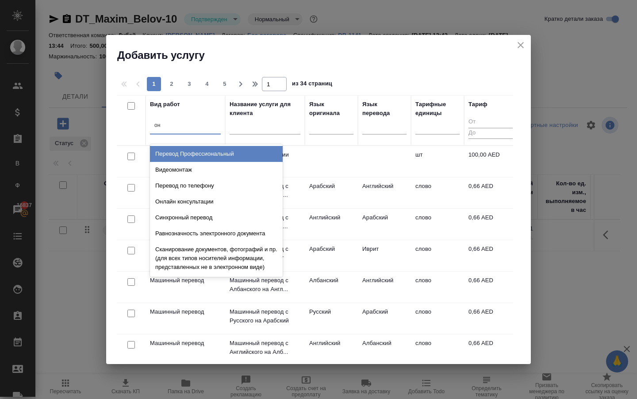
type input "он"
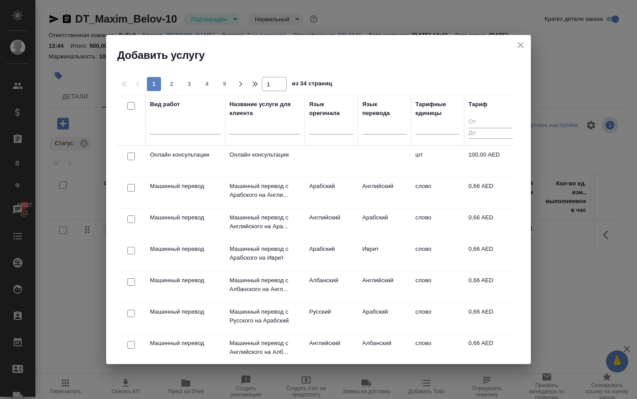
click at [358, 67] on div "1 2 3 4 5 1 из 34 страниц Вид работ Название услуги для клиента Язык оригинала …" at bounding box center [318, 212] width 424 height 301
click at [132, 156] on input "checkbox" at bounding box center [131, 156] width 8 height 8
checkbox input "true"
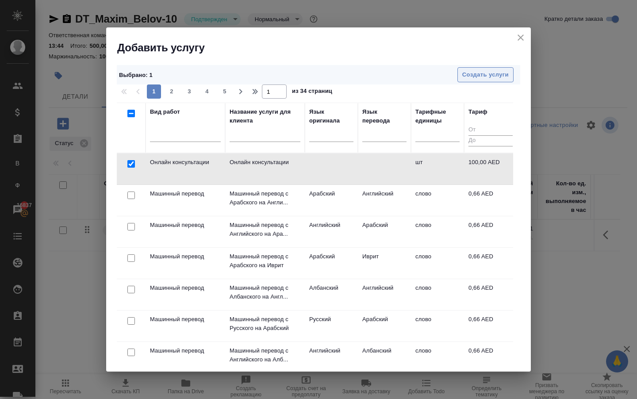
click at [462, 75] on span "Создать услуги" at bounding box center [485, 75] width 46 height 10
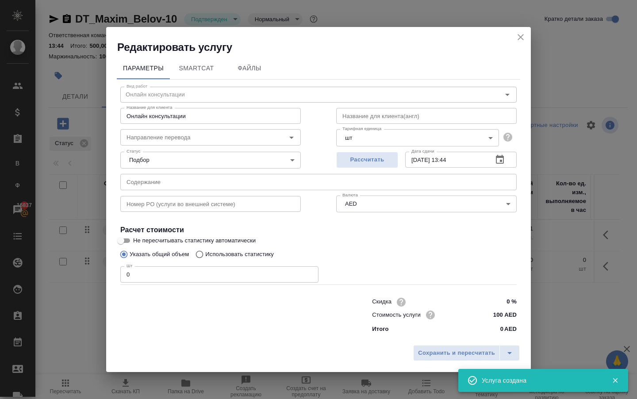
click at [208, 278] on input "0" at bounding box center [219, 274] width 198 height 16
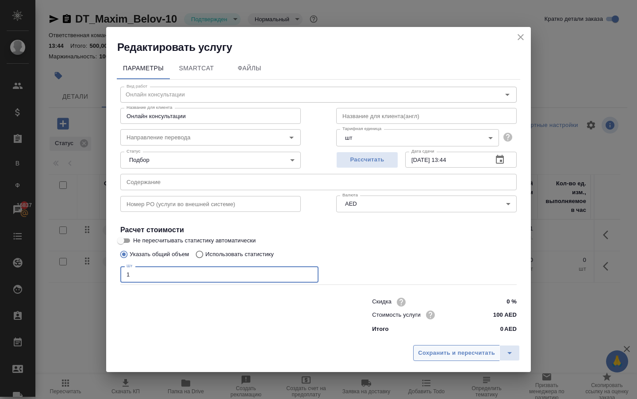
type input "1"
click at [444, 352] on span "Сохранить и пересчитать" at bounding box center [456, 353] width 77 height 10
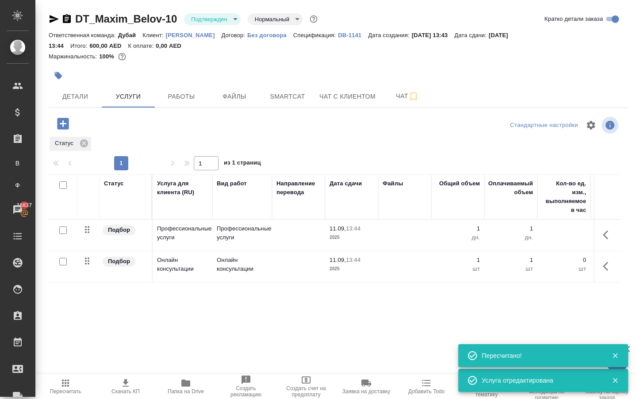
click at [597, 274] on button "button" at bounding box center [607, 265] width 21 height 21
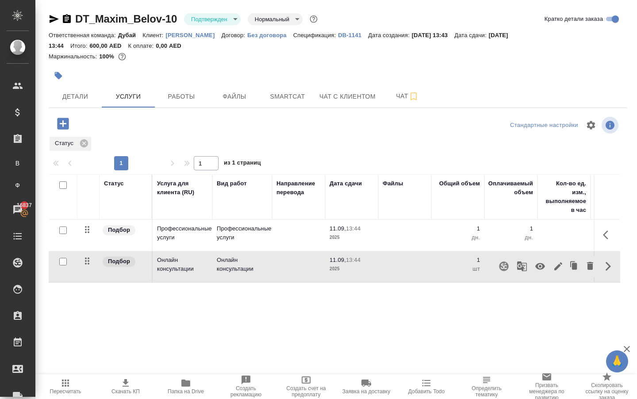
click at [535, 270] on icon "button" at bounding box center [540, 266] width 10 height 7
click at [184, 102] on span "Работы" at bounding box center [181, 96] width 42 height 11
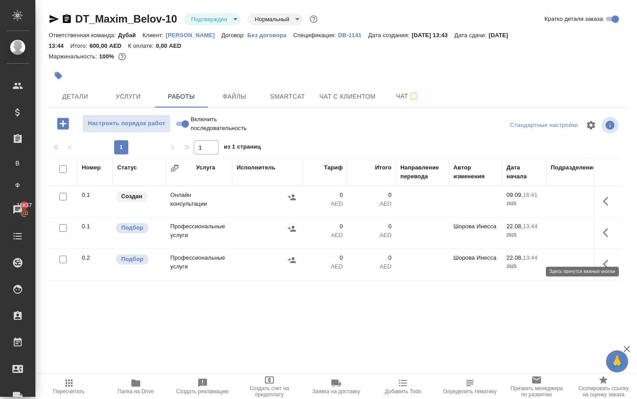
click at [607, 239] on button "button" at bounding box center [607, 232] width 21 height 21
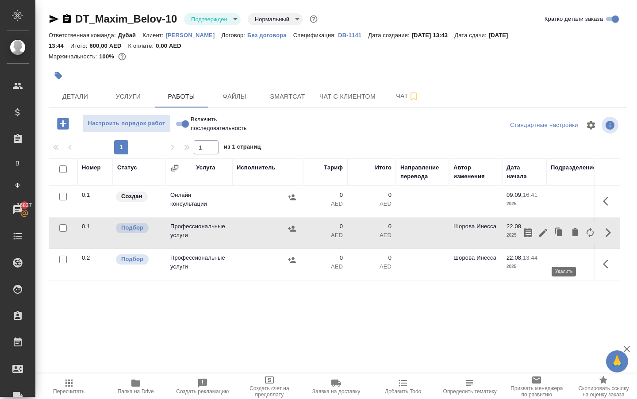
click at [572, 236] on icon "button" at bounding box center [575, 232] width 6 height 8
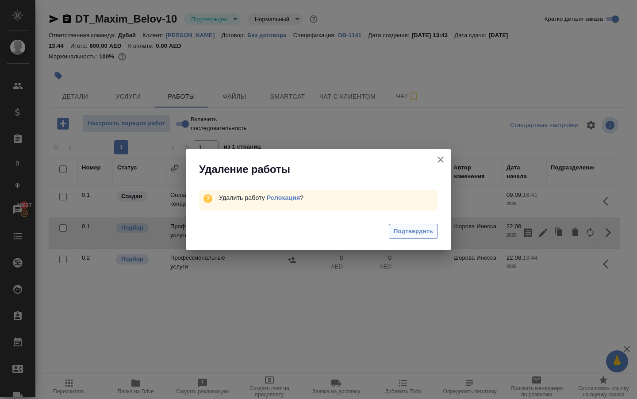
click at [407, 233] on span "Подтвердить" at bounding box center [412, 231] width 39 height 10
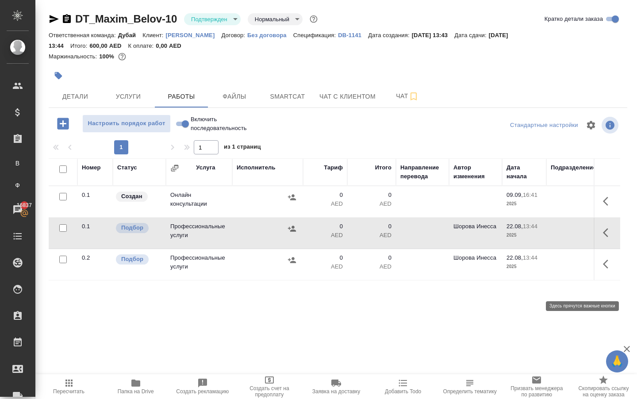
click at [609, 269] on icon "button" at bounding box center [607, 264] width 11 height 11
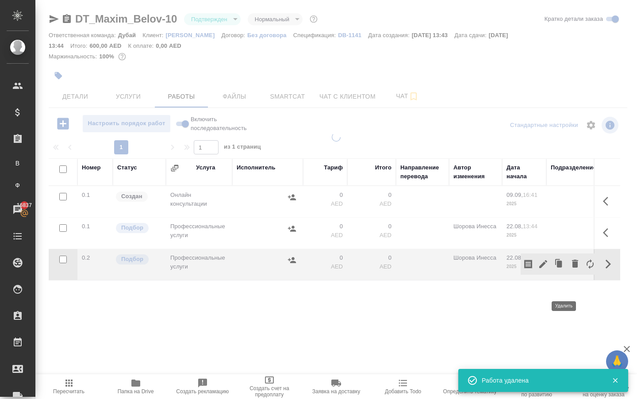
click at [569, 269] on icon "button" at bounding box center [574, 263] width 11 height 11
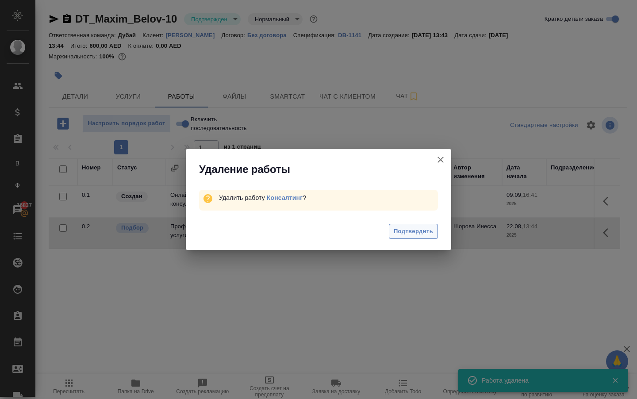
click at [435, 237] on button "Подтвердить" at bounding box center [413, 231] width 49 height 15
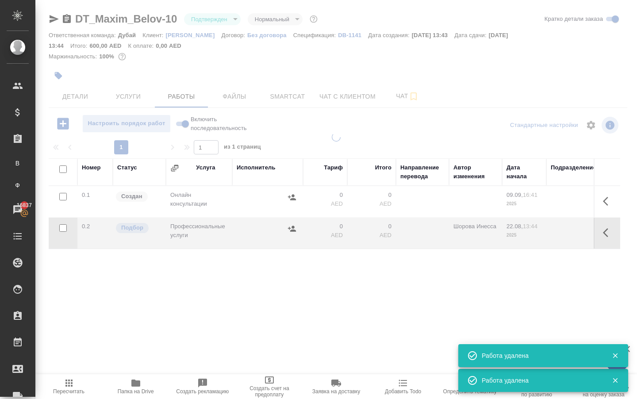
click at [603, 206] on icon "button" at bounding box center [607, 201] width 11 height 11
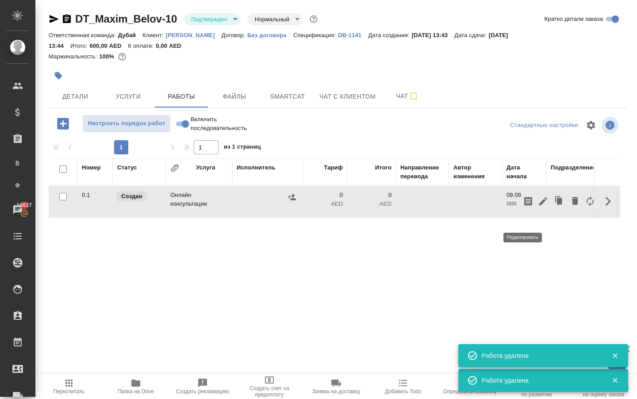
click at [538, 206] on icon "button" at bounding box center [543, 201] width 11 height 11
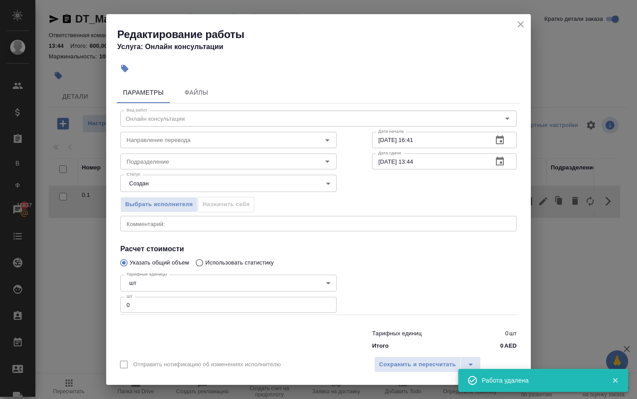
click at [204, 311] on input "0" at bounding box center [228, 305] width 216 height 16
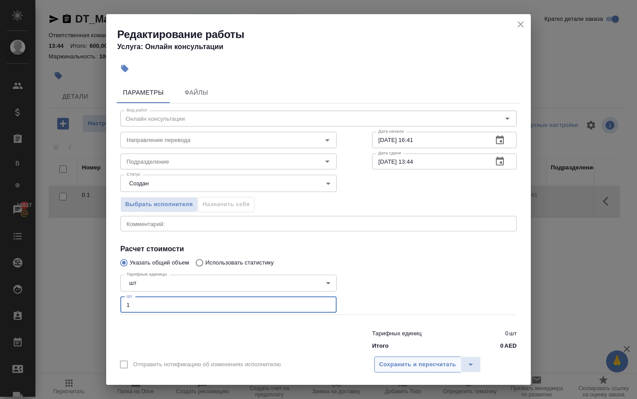
type input "1"
click at [384, 366] on span "Сохранить и пересчитать" at bounding box center [417, 364] width 77 height 10
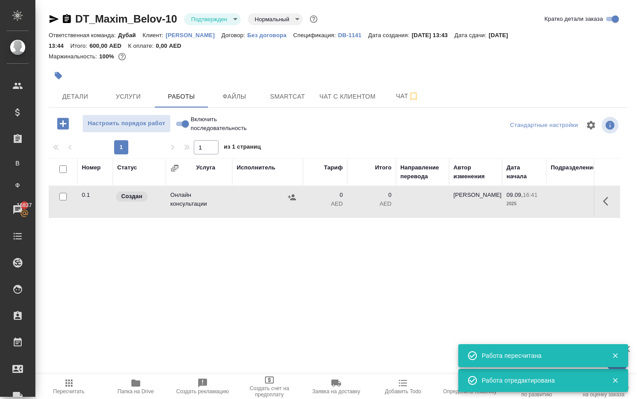
click at [603, 206] on icon "button" at bounding box center [607, 201] width 11 height 11
click at [538, 206] on icon "button" at bounding box center [543, 201] width 11 height 11
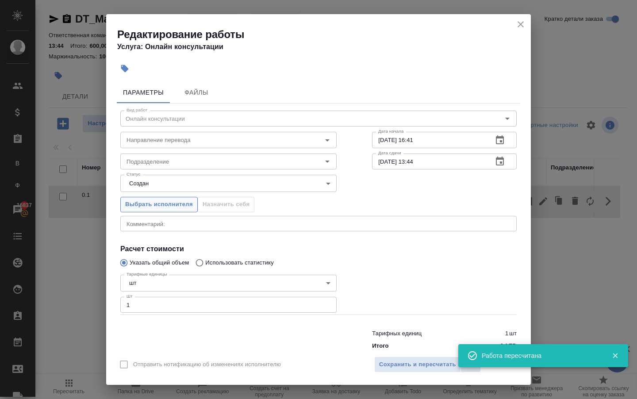
click at [179, 210] on span "Выбрать исполнителя" at bounding box center [159, 204] width 68 height 10
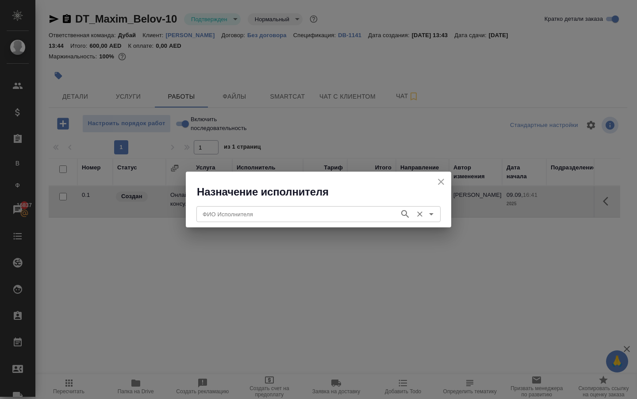
click at [209, 210] on input "ФИО Исполнителя" at bounding box center [297, 214] width 196 height 11
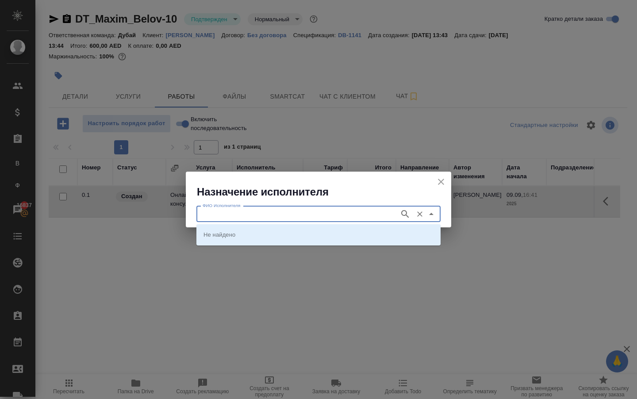
type input "у"
type input "embiz"
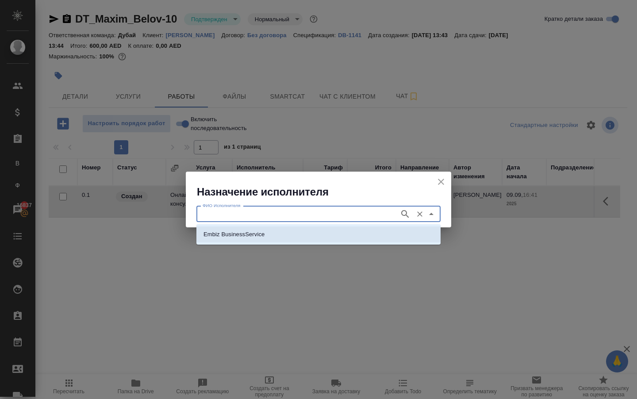
click at [294, 214] on input "ФИО Исполнителя" at bounding box center [297, 214] width 196 height 11
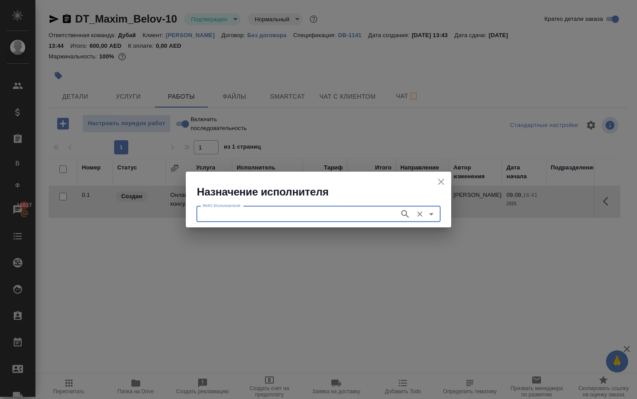
type input "t"
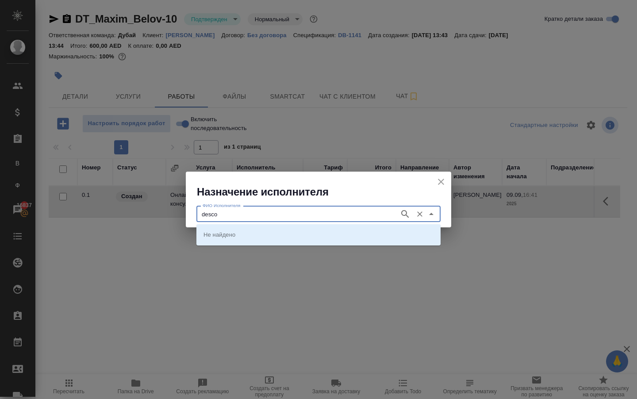
type input "desco"
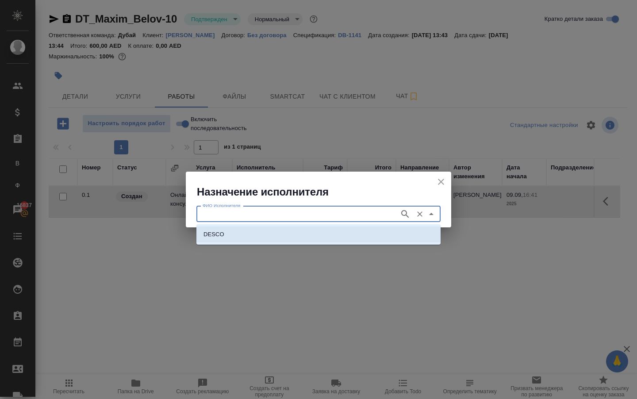
click at [263, 230] on li "DESCO" at bounding box center [318, 234] width 244 height 16
type input "DESCO"
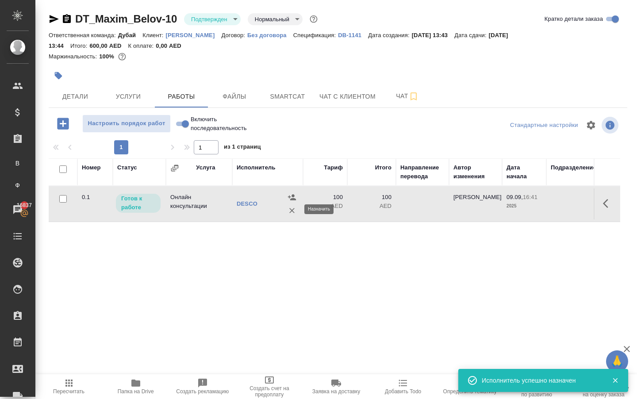
click at [288, 200] on icon "button" at bounding box center [292, 197] width 8 height 6
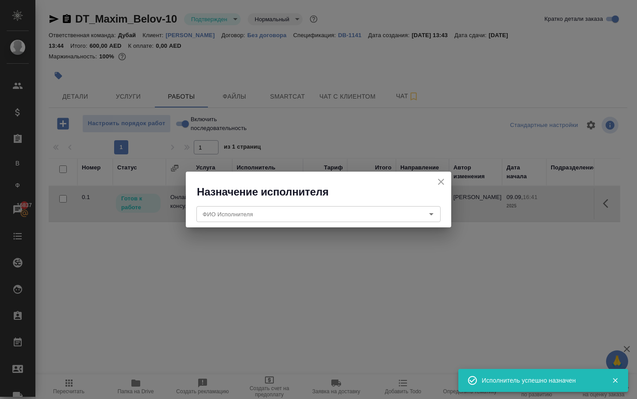
click at [288, 213] on input "ФИО Исполнителя" at bounding box center [303, 214] width 209 height 11
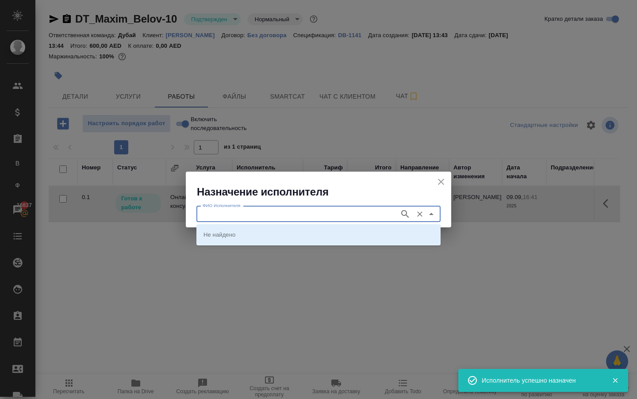
click at [436, 185] on icon "close" at bounding box center [440, 181] width 11 height 11
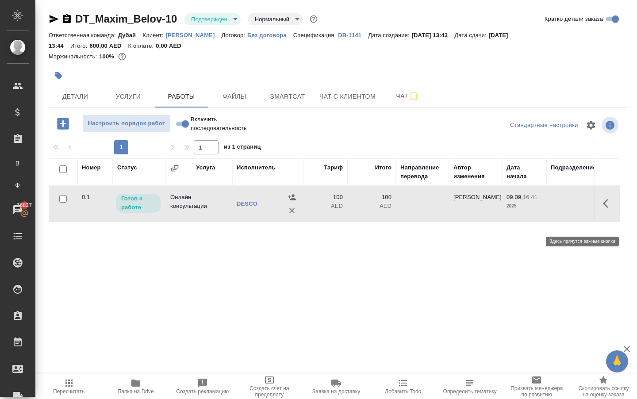
click at [602, 209] on icon "button" at bounding box center [607, 203] width 11 height 11
click at [539, 207] on icon "button" at bounding box center [543, 203] width 8 height 8
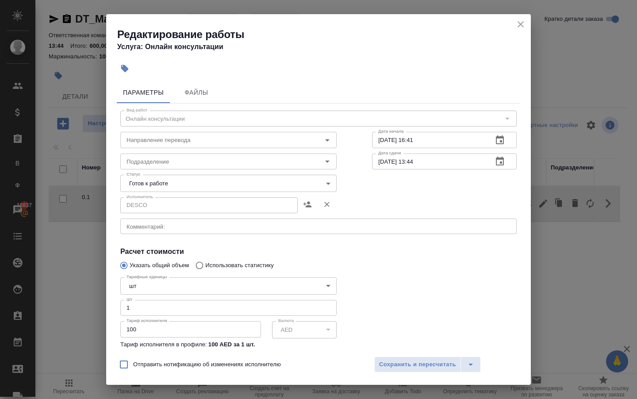
click at [252, 229] on textarea at bounding box center [318, 226] width 384 height 6
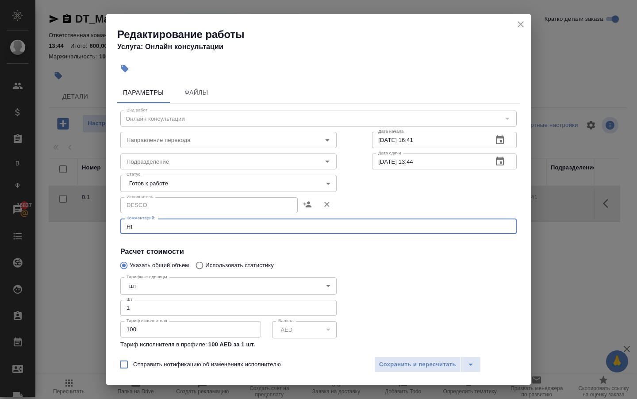
type textarea "H"
type textarea "Распечатка документов для инспекции"
click at [199, 187] on body "🙏 .cls-1 fill:#fff; AWATERA Solokha Petro Клиенты Спецификации Заказы В Все зак…" at bounding box center [318, 199] width 637 height 399
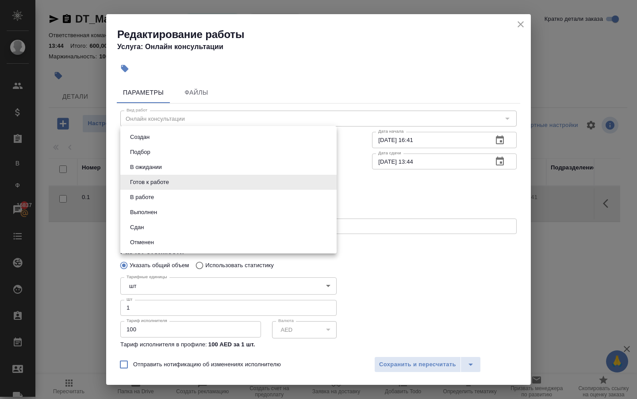
click at [190, 235] on li "Сдан" at bounding box center [228, 227] width 216 height 15
type input "closed"
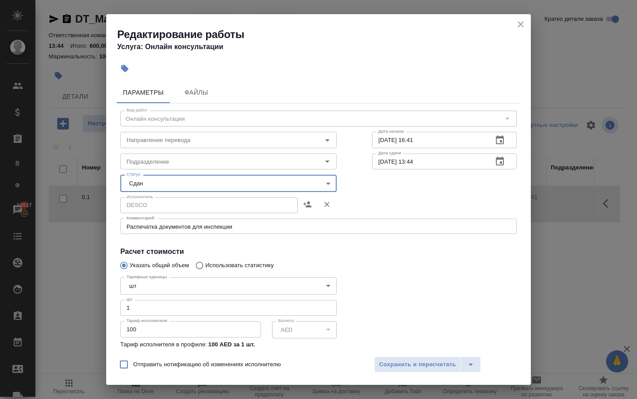
click at [251, 229] on textarea "Распечатка документов для инспекции" at bounding box center [318, 226] width 384 height 6
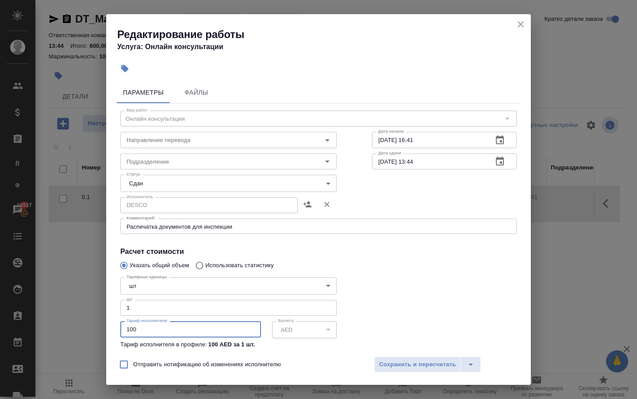
drag, startPoint x: 177, startPoint y: 338, endPoint x: 100, endPoint y: 322, distance: 78.5
click at [101, 323] on div "Редактирование работы Услуга: Онлайн консультации Параметры Файлы Вид работ Онл…" at bounding box center [318, 199] width 637 height 399
type input "28"
type input "28.5"
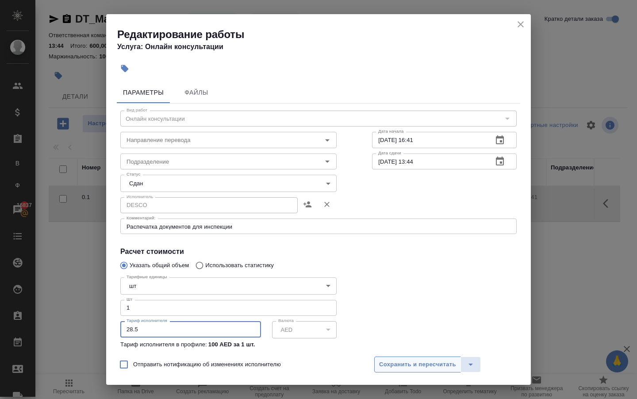
click at [414, 365] on span "Сохранить и пересчитать" at bounding box center [417, 364] width 77 height 10
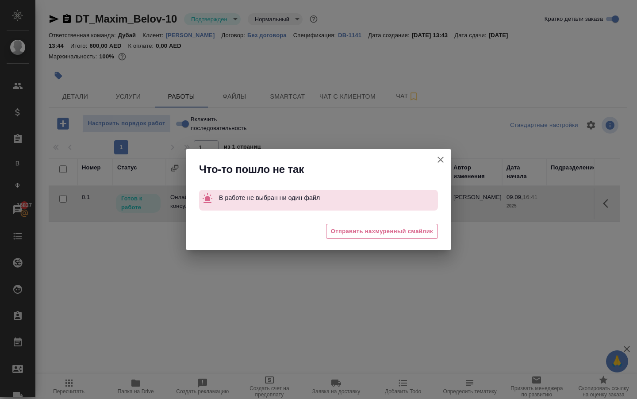
click at [439, 160] on icon "button" at bounding box center [440, 159] width 6 height 6
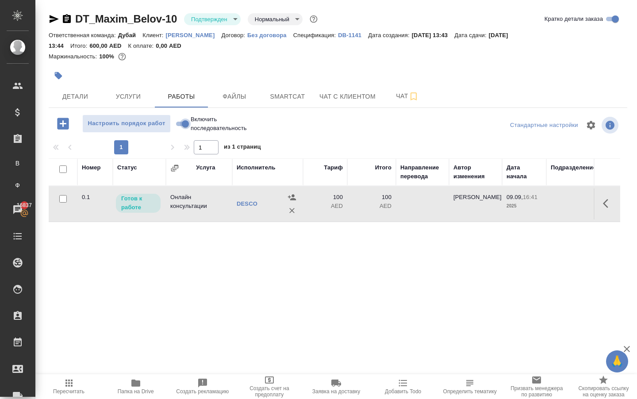
click at [188, 129] on input "Включить последовательность" at bounding box center [185, 123] width 32 height 11
checkbox input "true"
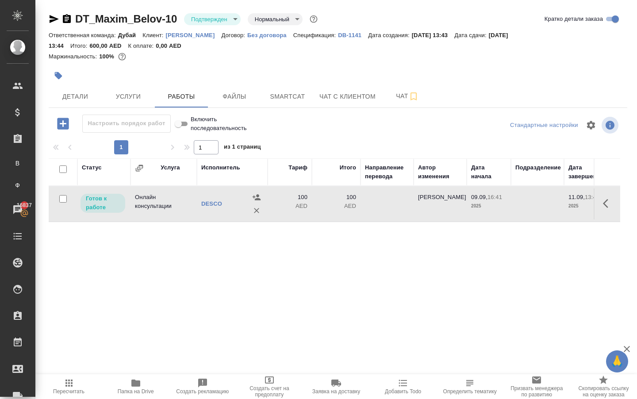
click at [605, 208] on icon "button" at bounding box center [604, 203] width 5 height 9
click at [538, 209] on icon "button" at bounding box center [543, 203] width 11 height 11
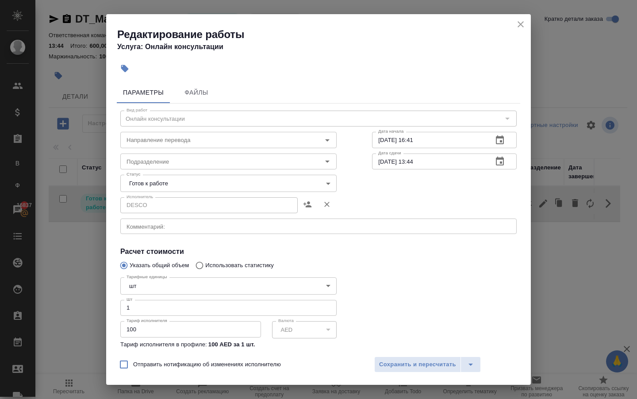
click at [156, 226] on div "x Комментарий:" at bounding box center [318, 225] width 396 height 15
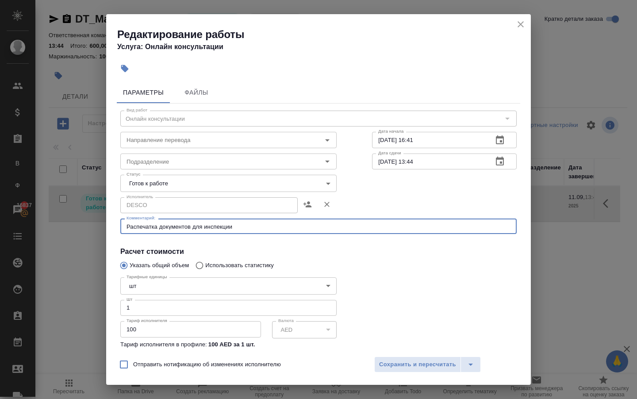
type textarea "Распечатка документов для инспекции"
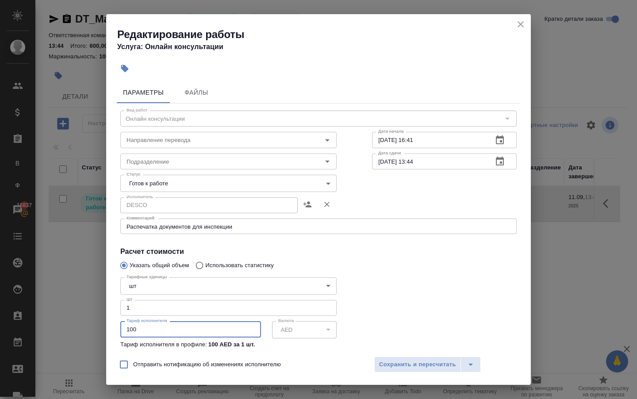
drag, startPoint x: 139, startPoint y: 340, endPoint x: 31, endPoint y: 335, distance: 108.0
click at [43, 338] on div "Редактирование работы Услуга: Онлайн консультации Параметры Файлы Вид работ Онл…" at bounding box center [318, 199] width 637 height 399
type input "28"
type input "28.5"
click at [385, 363] on span "Сохранить и пересчитать" at bounding box center [417, 364] width 77 height 10
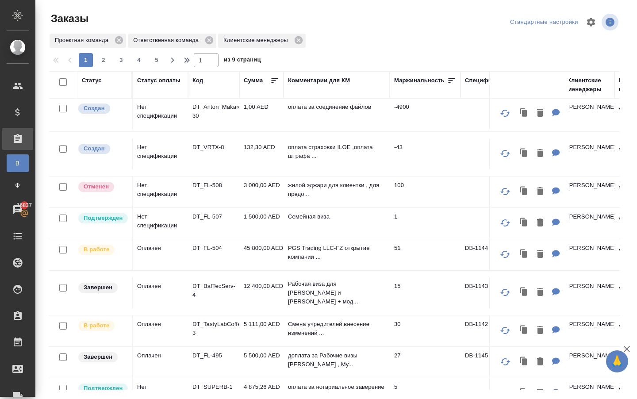
scroll to position [37, 0]
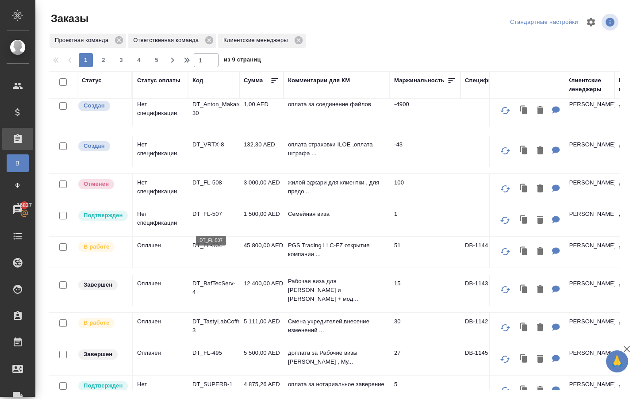
click at [209, 218] on p "DT_FL-507" at bounding box center [213, 214] width 42 height 9
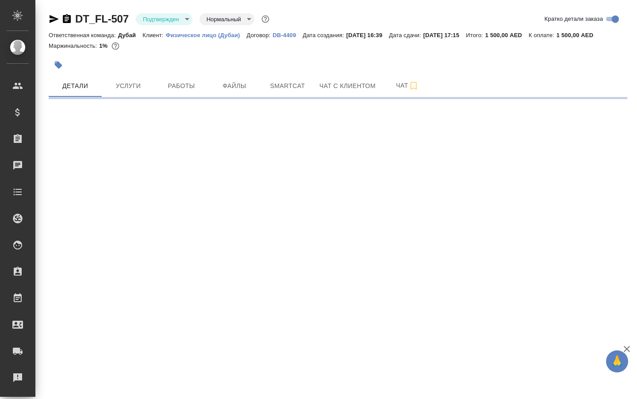
select select "RU"
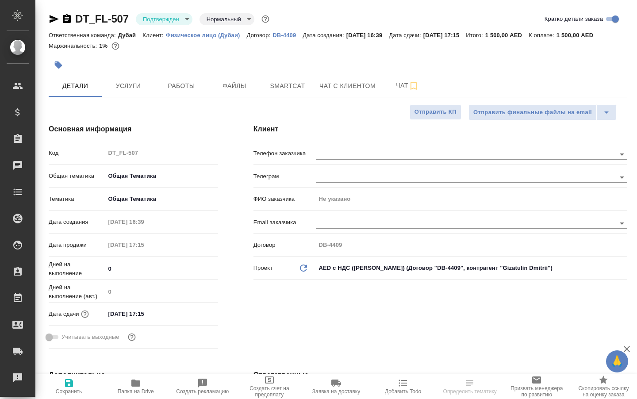
type textarea "x"
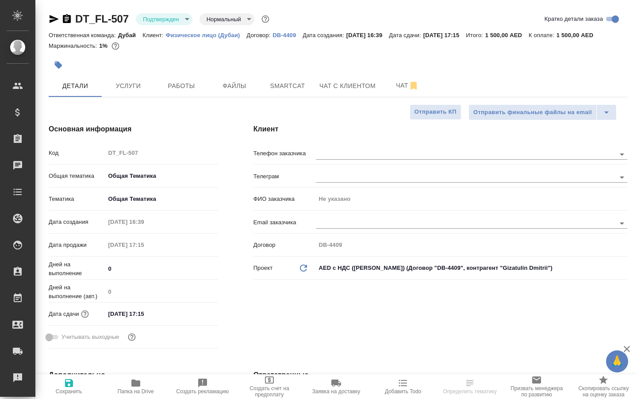
type textarea "x"
click at [142, 320] on input "17.09.2025 17:15" at bounding box center [143, 313] width 77 height 13
click at [195, 317] on icon "button" at bounding box center [192, 312] width 8 height 9
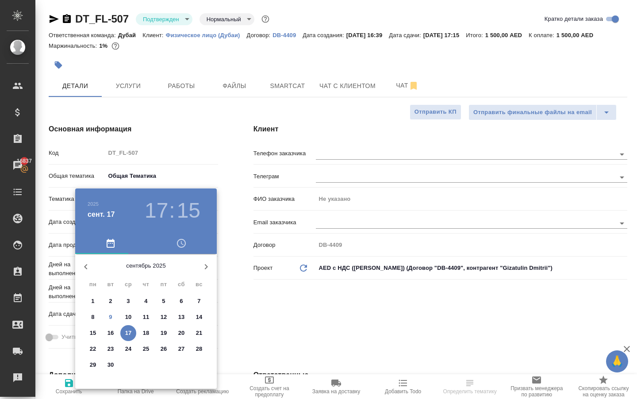
click at [206, 265] on icon "button" at bounding box center [206, 266] width 11 height 11
click at [163, 320] on p "10" at bounding box center [163, 317] width 7 height 9
type input "10.10.2025 17:15"
type textarea "x"
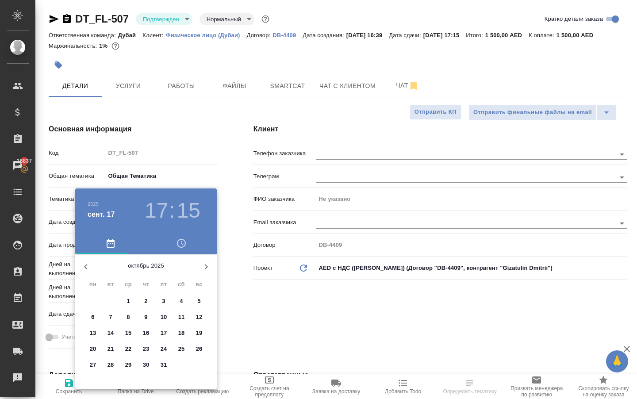
type textarea "x"
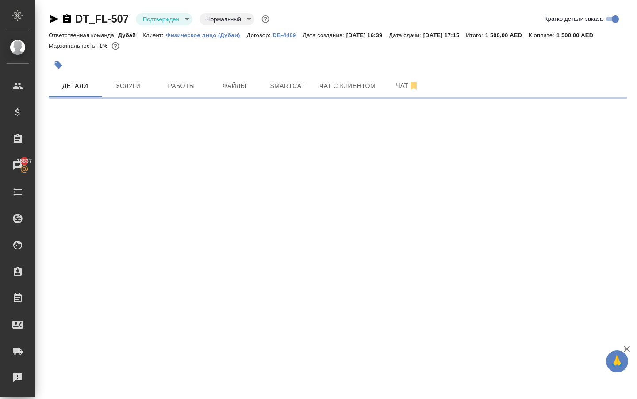
select select "RU"
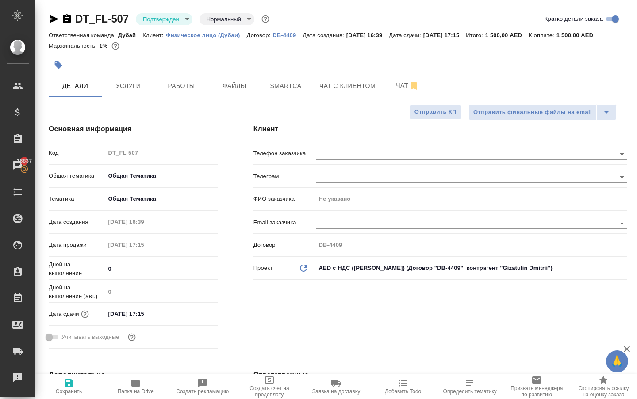
type textarea "x"
click at [68, 384] on icon "button" at bounding box center [69, 383] width 8 height 8
type textarea "x"
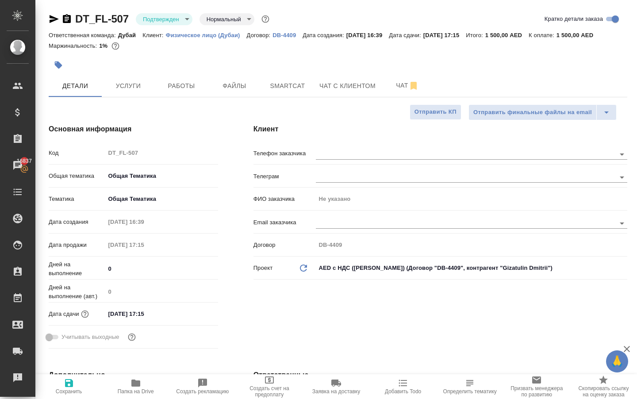
type textarea "x"
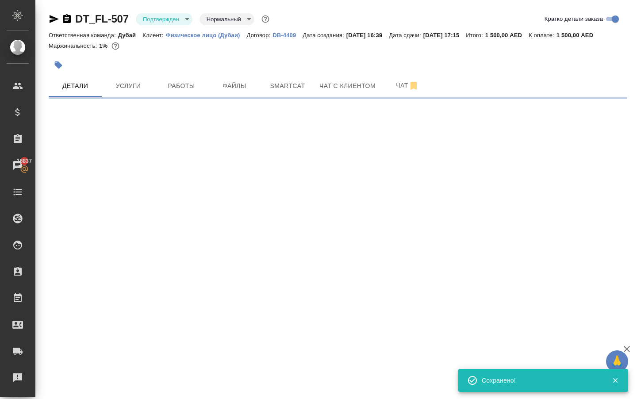
select select "RU"
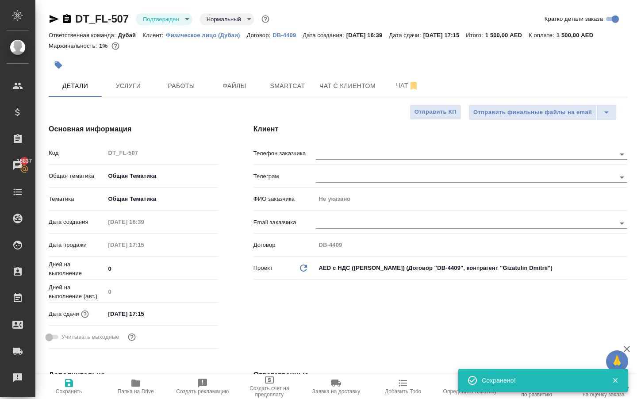
click at [135, 320] on input "17.09.2025 17:15" at bounding box center [143, 313] width 77 height 13
type textarea "x"
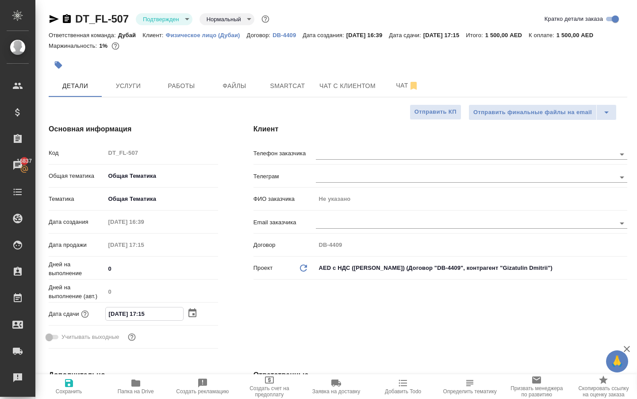
click at [195, 317] on icon "button" at bounding box center [192, 312] width 8 height 9
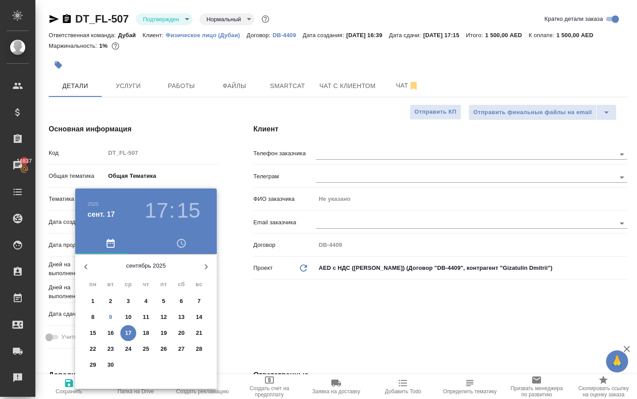
click at [205, 266] on icon "button" at bounding box center [206, 266] width 3 height 5
click at [162, 325] on button "10" at bounding box center [164, 317] width 16 height 16
type input "10.10.2025 17:15"
type textarea "x"
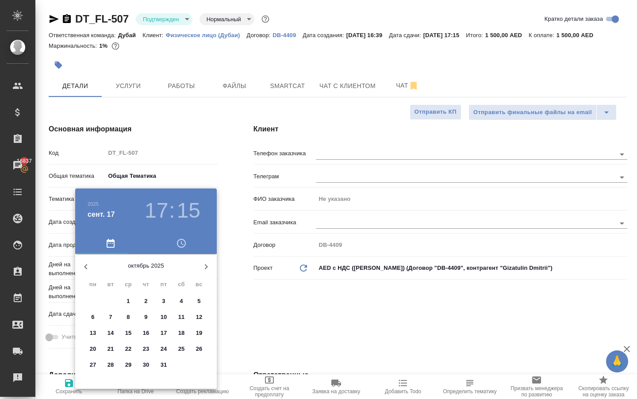
type textarea "x"
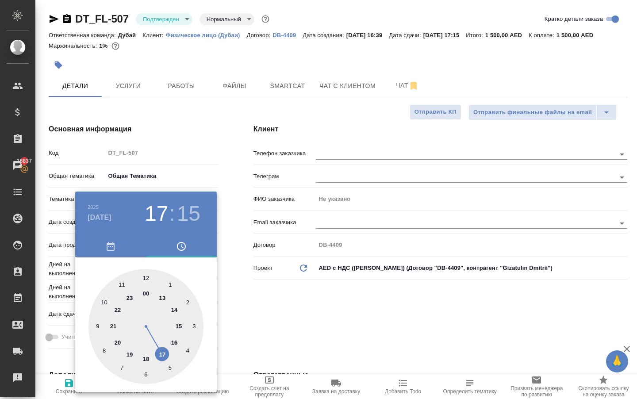
click at [248, 333] on div at bounding box center [318, 199] width 637 height 399
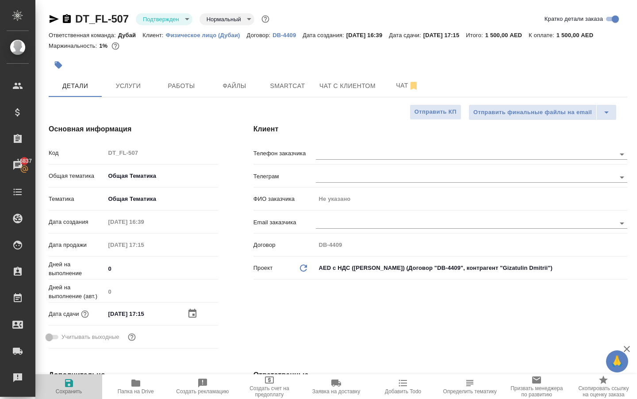
click at [73, 385] on icon "button" at bounding box center [69, 383] width 8 height 8
type textarea "x"
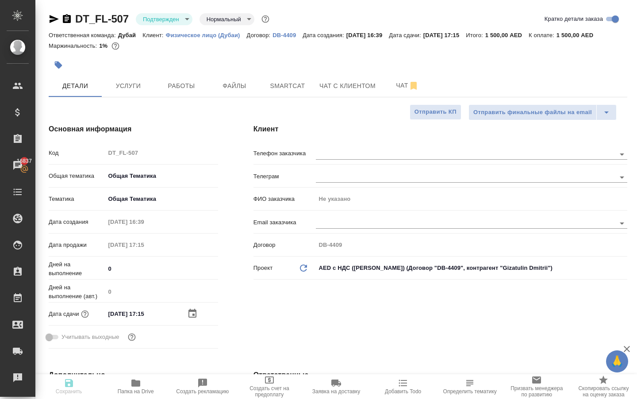
type textarea "x"
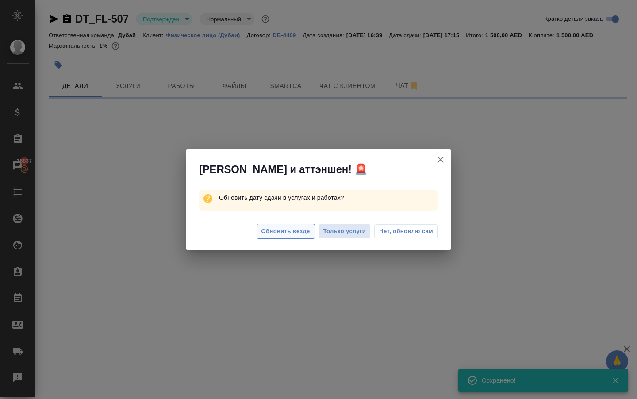
click at [268, 231] on span "Обновить везде" at bounding box center [285, 231] width 49 height 10
select select "RU"
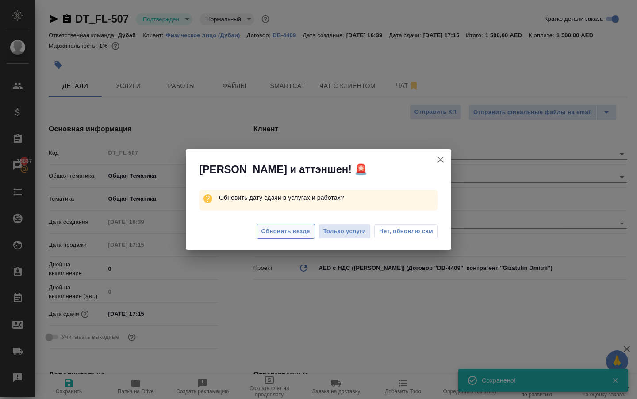
type textarea "x"
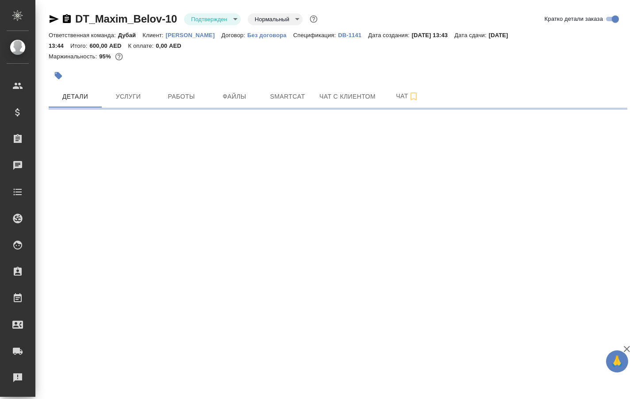
select select "RU"
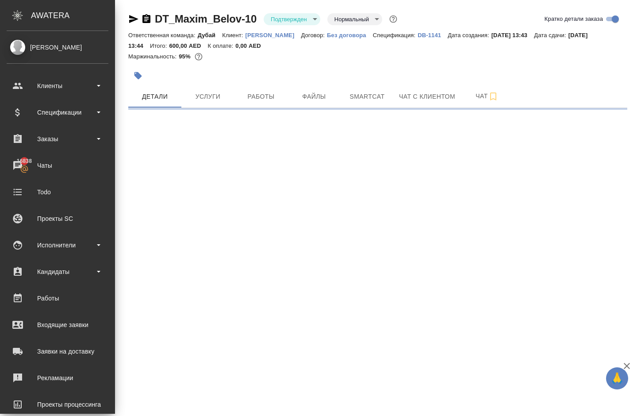
select select "RU"
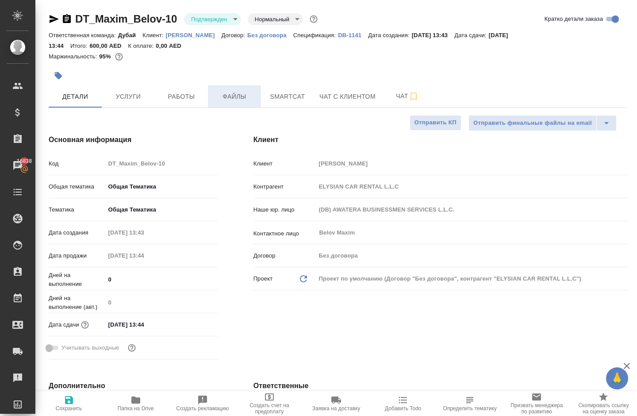
type textarea "x"
click at [176, 99] on span "Работы" at bounding box center [181, 96] width 42 height 11
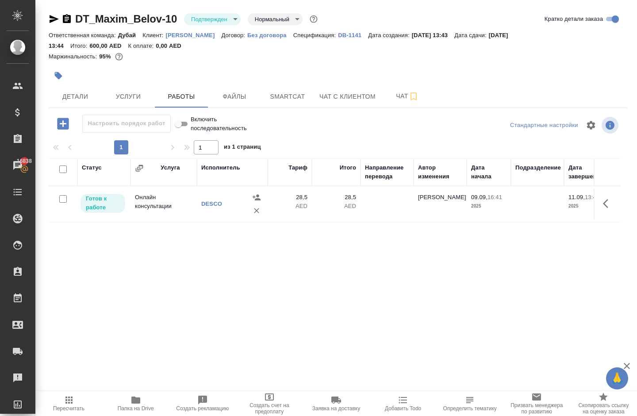
click at [85, 22] on link "DT_Maxim_Belov-10" at bounding box center [126, 19] width 102 height 12
drag, startPoint x: 80, startPoint y: 8, endPoint x: 186, endPoint y: 19, distance: 106.7
click at [186, 19] on div "DT_Maxim_Belov-10 Подтвержден confirmed Нормальный normal Кратко детали заказа …" at bounding box center [338, 190] width 588 height 380
copy div "DT_Maxim_Belov-10"
click at [605, 209] on icon "button" at bounding box center [607, 203] width 11 height 11
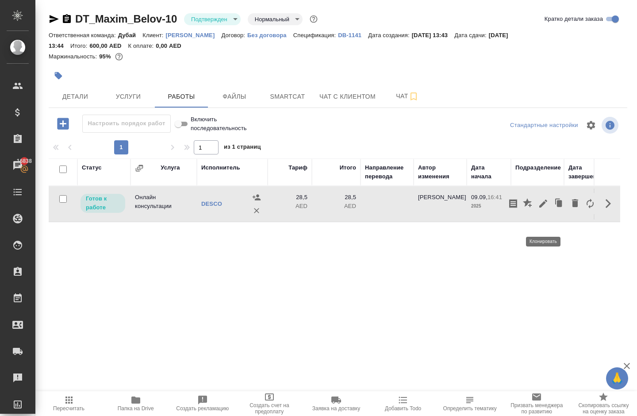
click at [553, 210] on icon "button" at bounding box center [559, 203] width 12 height 12
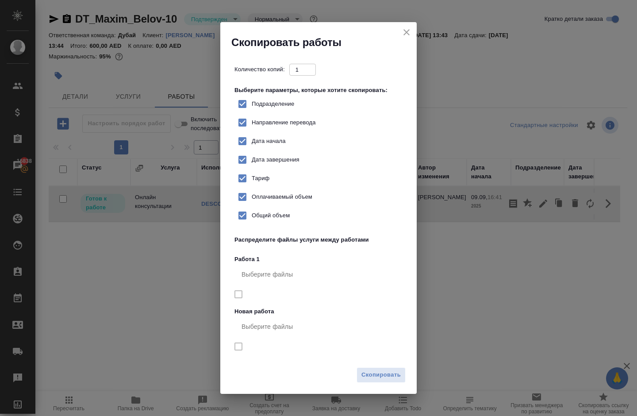
click at [261, 183] on span "Тариф" at bounding box center [261, 178] width 18 height 9
click at [252, 186] on input "Тариф" at bounding box center [242, 178] width 19 height 19
checkbox input "false"
click at [381, 379] on span "Скопировать" at bounding box center [380, 375] width 39 height 10
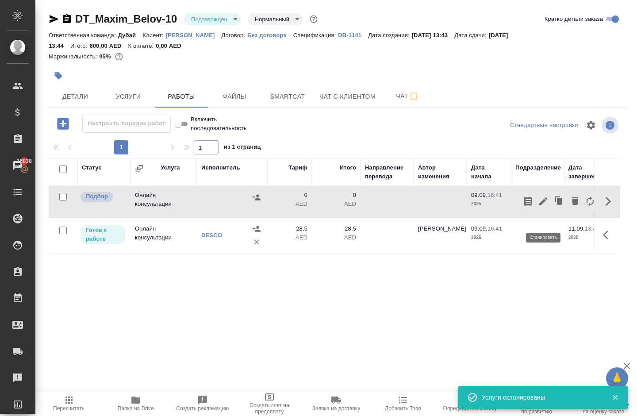
click at [557, 204] on icon "button" at bounding box center [559, 201] width 5 height 7
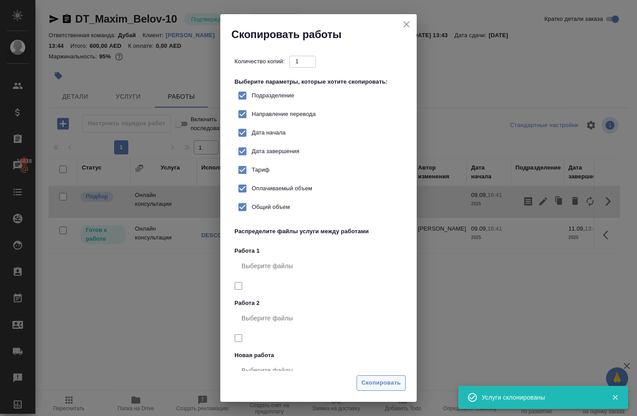
click at [399, 381] on span "Скопировать" at bounding box center [380, 382] width 39 height 10
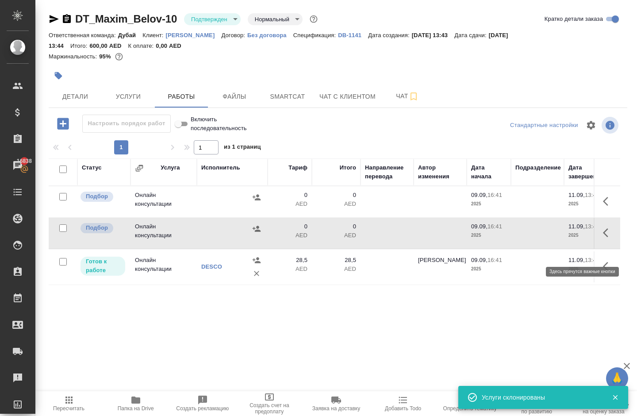
click at [607, 238] on icon "button" at bounding box center [607, 232] width 11 height 11
click at [538, 238] on icon "button" at bounding box center [543, 232] width 11 height 11
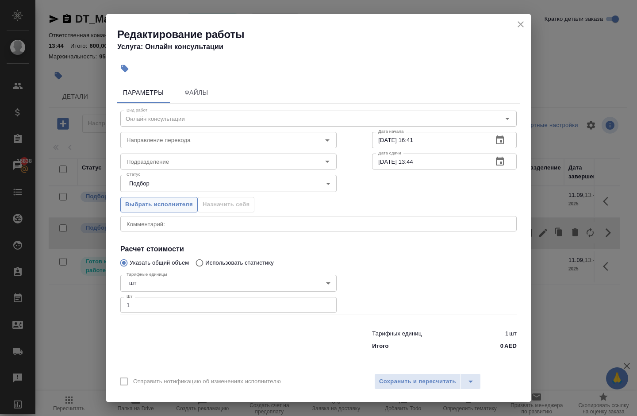
click at [156, 210] on span "Выбрать исполнителя" at bounding box center [159, 204] width 68 height 10
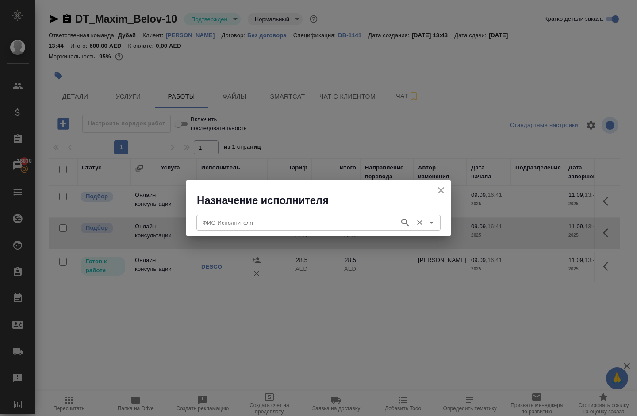
click at [210, 215] on div "ФИО Исполнителя" at bounding box center [318, 222] width 244 height 16
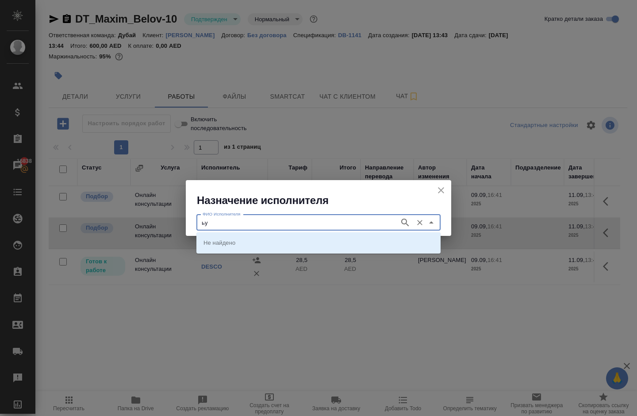
type input "ь"
type input "metro"
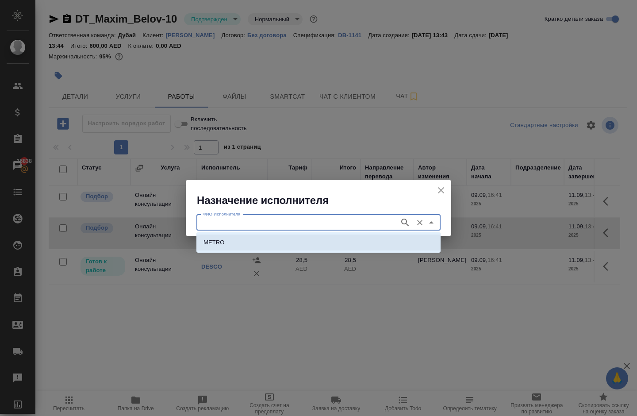
click at [210, 243] on p "METRO" at bounding box center [213, 242] width 21 height 9
type input "METRO"
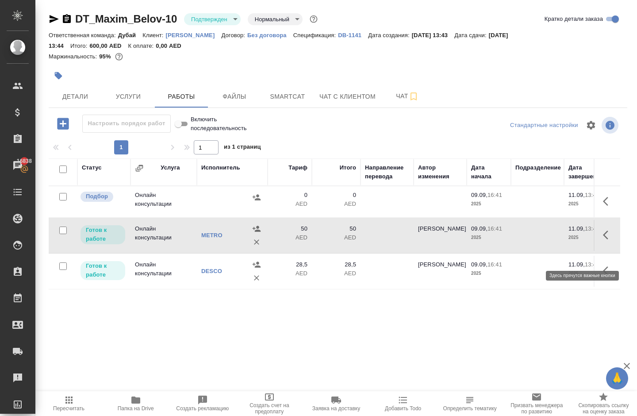
click at [608, 240] on icon "button" at bounding box center [607, 234] width 11 height 11
click at [539, 239] on icon "button" at bounding box center [543, 235] width 8 height 8
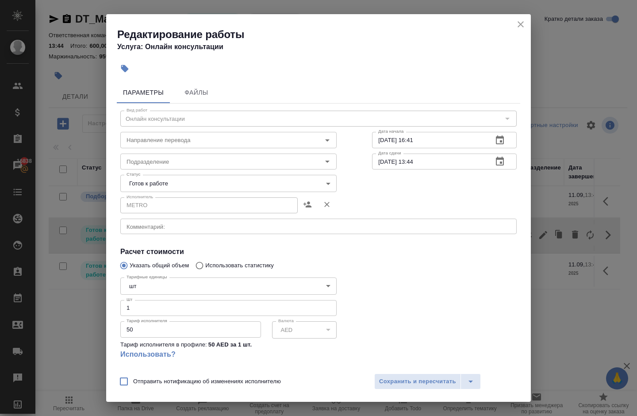
click at [223, 229] on textarea at bounding box center [318, 226] width 384 height 6
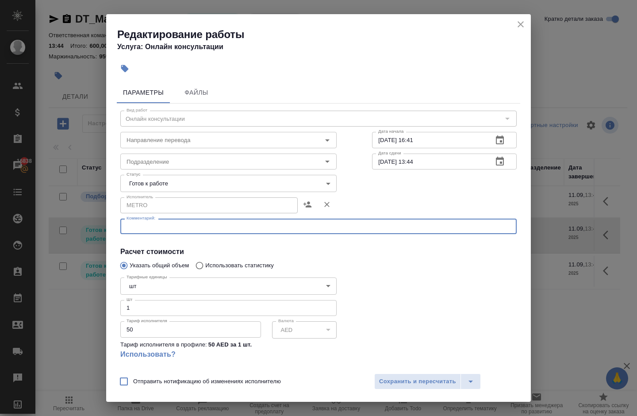
click at [194, 181] on body "🙏 .cls-1 fill:#fff; AWATERA [PERSON_NAME] Спецификации Заказы 16838 Чаты Todo П…" at bounding box center [318, 208] width 637 height 416
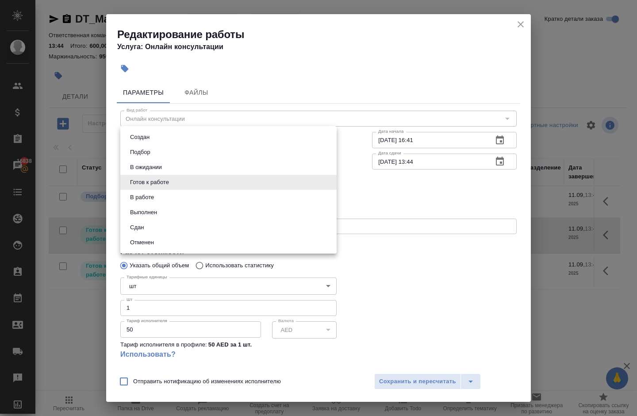
click at [191, 232] on li "Сдан" at bounding box center [228, 227] width 216 height 15
type input "closed"
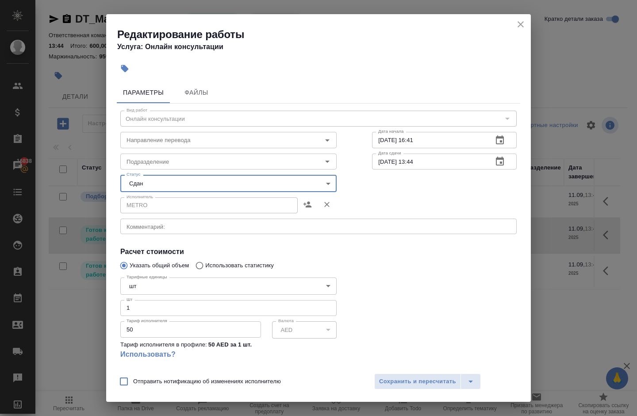
click at [192, 229] on textarea at bounding box center [318, 226] width 384 height 6
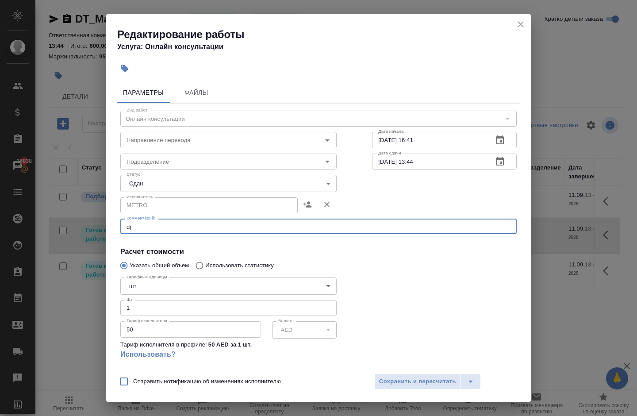
type textarea "d"
type textarea "возвращался с инспекции и поехал с [PERSON_NAME] в иммиграционный отдел"
click at [394, 376] on span "Сохранить и пересчитать" at bounding box center [417, 381] width 77 height 10
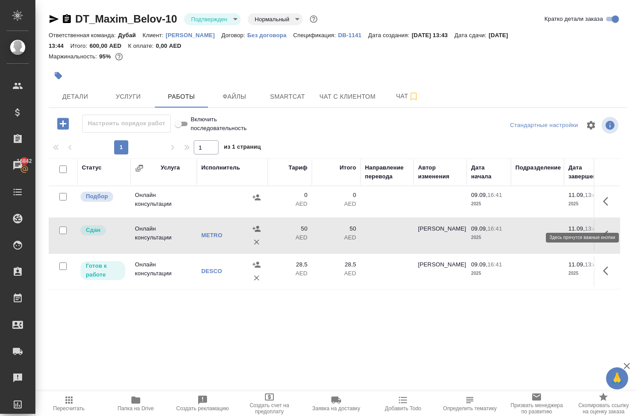
click at [602, 206] on icon "button" at bounding box center [607, 201] width 11 height 11
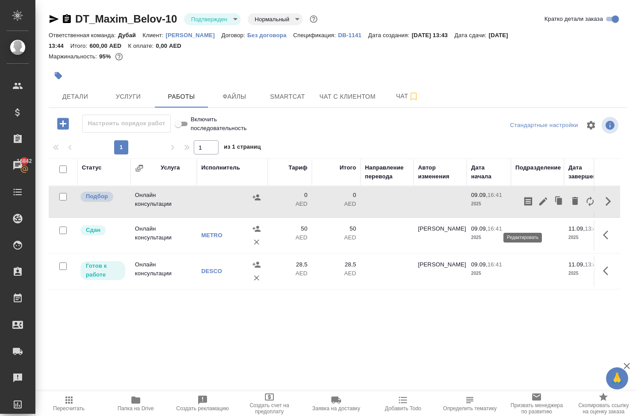
click at [538, 206] on icon "button" at bounding box center [543, 201] width 11 height 11
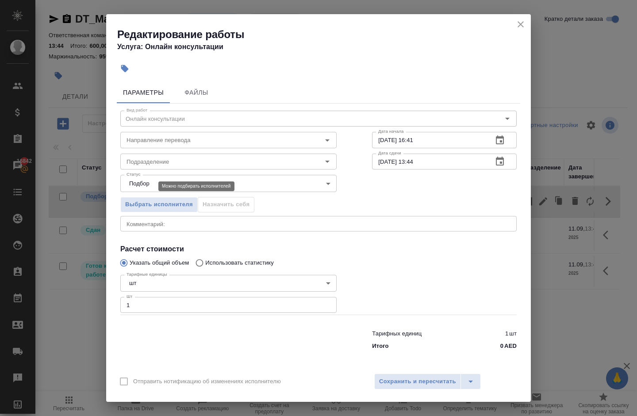
click at [148, 190] on body "🙏 .cls-1 fill:#fff; AWATERA Solokha Petro Клиенты Спецификации Заказы 16842 Чат…" at bounding box center [318, 208] width 637 height 416
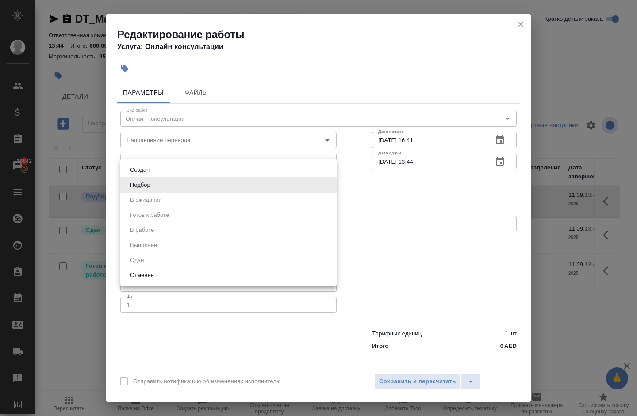
click at [225, 96] on div at bounding box center [318, 208] width 637 height 416
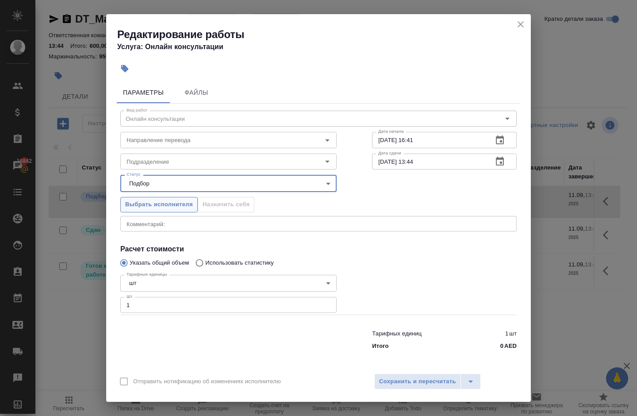
click at [165, 212] on button "Выбрать исполнителя" at bounding box center [158, 204] width 77 height 15
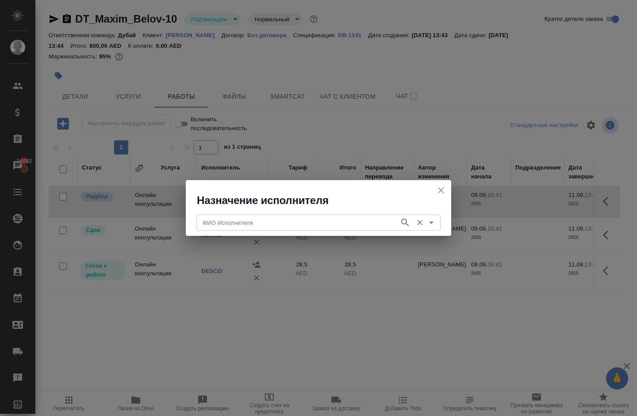
click at [213, 222] on input "ФИО Исполнителя" at bounding box center [297, 222] width 196 height 11
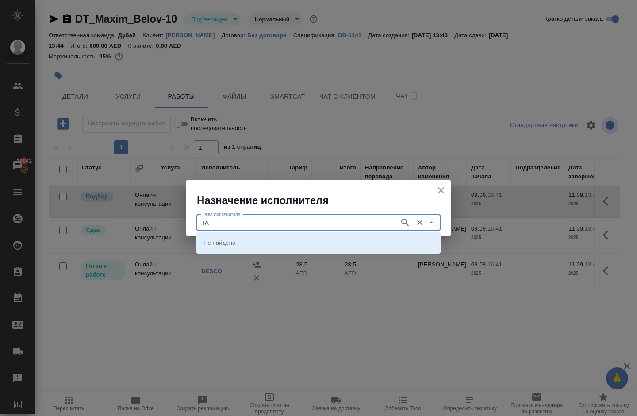
type input "TAX"
type input "I"
type input "TAXI"
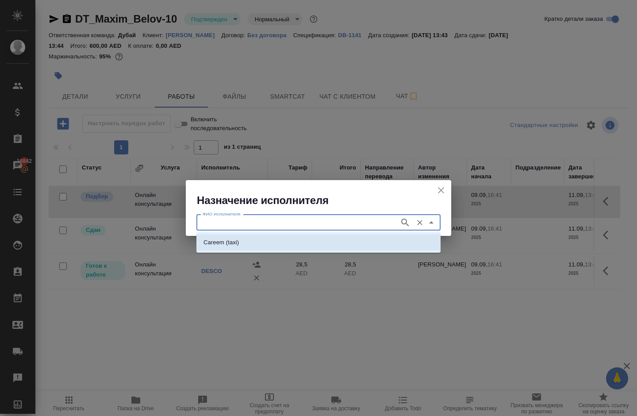
click at [232, 247] on li "Careem (taxi)" at bounding box center [318, 242] width 244 height 16
type input "Careem (taxi)"
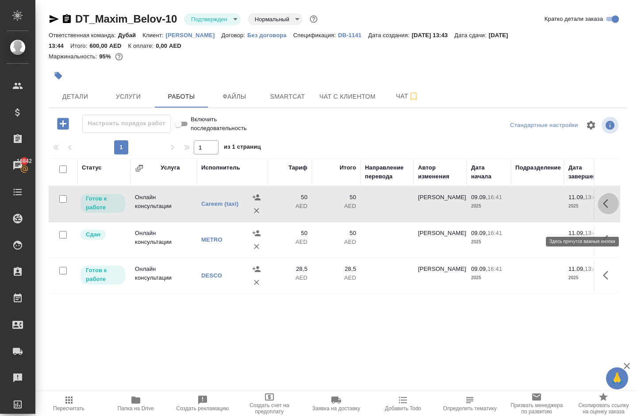
click at [602, 209] on icon "button" at bounding box center [607, 203] width 11 height 11
click at [539, 207] on icon "button" at bounding box center [543, 203] width 8 height 8
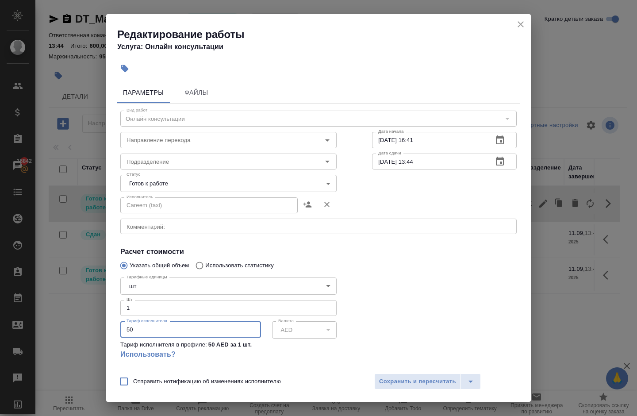
drag, startPoint x: 154, startPoint y: 338, endPoint x: 57, endPoint y: 326, distance: 97.2
click at [61, 326] on div "Редактирование работы Услуга: Онлайн консультации Параметры Файлы Вид работ Онл…" at bounding box center [318, 208] width 637 height 416
type input "130"
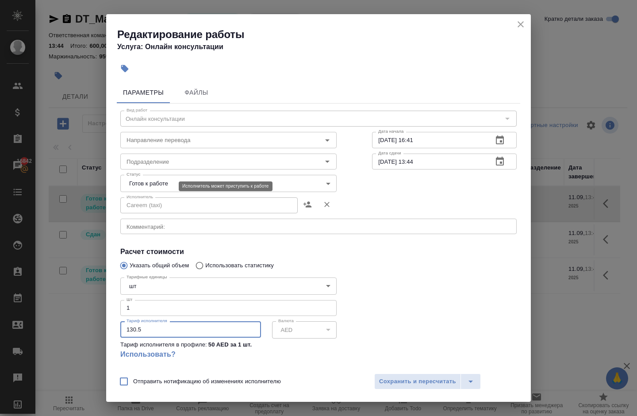
type input "130.5"
click at [156, 189] on body "🙏 .cls-1 fill:#fff; AWATERA Solokha Petro Клиенты Спецификации Заказы 16842 Чат…" at bounding box center [318, 208] width 637 height 416
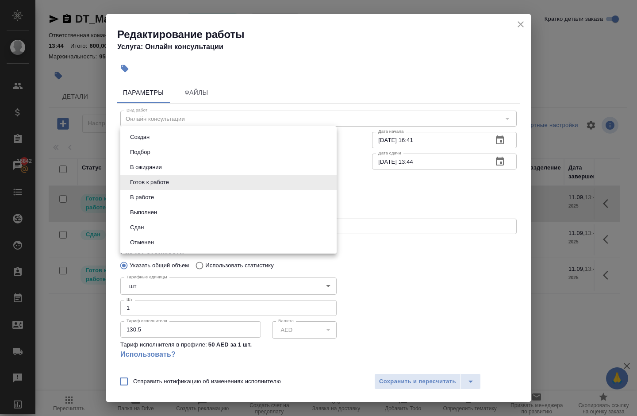
click at [152, 235] on li "Сдан" at bounding box center [228, 227] width 216 height 15
type input "closed"
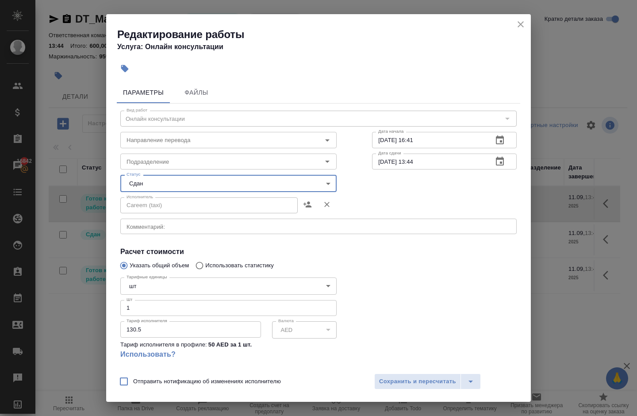
click at [160, 229] on textarea at bounding box center [318, 226] width 384 height 6
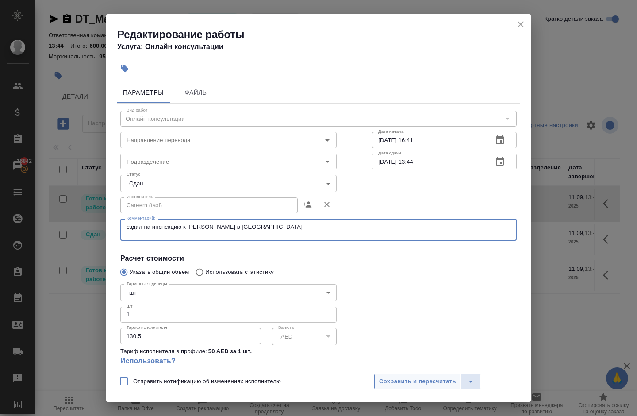
type textarea "ездил на инспекцию к Максиму в Дейру"
click at [390, 373] on button "Сохранить и пересчитать" at bounding box center [417, 381] width 87 height 16
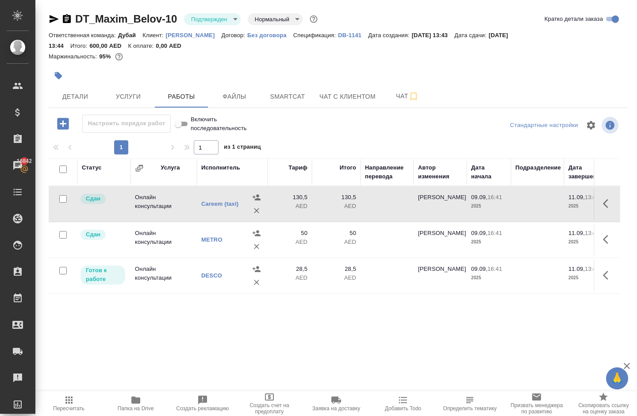
click at [66, 403] on icon "button" at bounding box center [68, 399] width 7 height 7
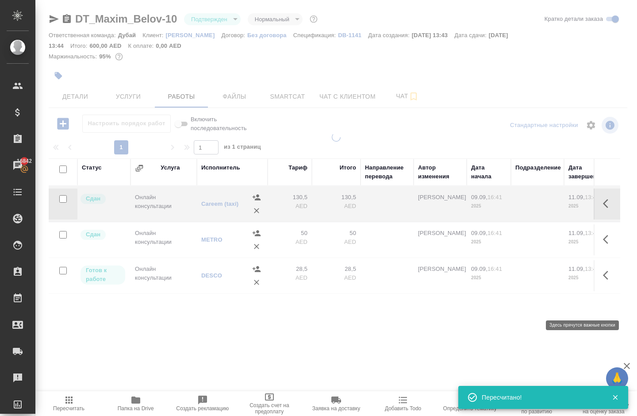
click at [605, 280] on icon "button" at bounding box center [607, 275] width 11 height 11
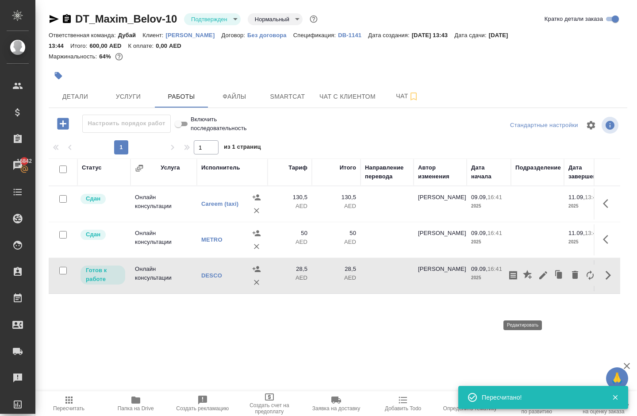
click at [539, 279] on icon "button" at bounding box center [543, 275] width 8 height 8
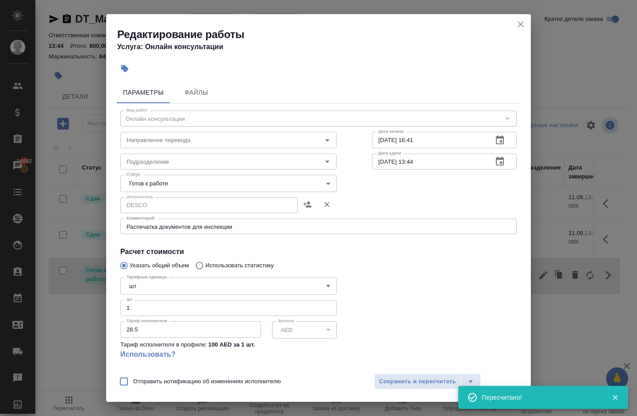
click at [156, 179] on body "🙏 .cls-1 fill:#fff; AWATERA Solokha Petro Клиенты Спецификации Заказы 16842 Чат…" at bounding box center [318, 208] width 637 height 416
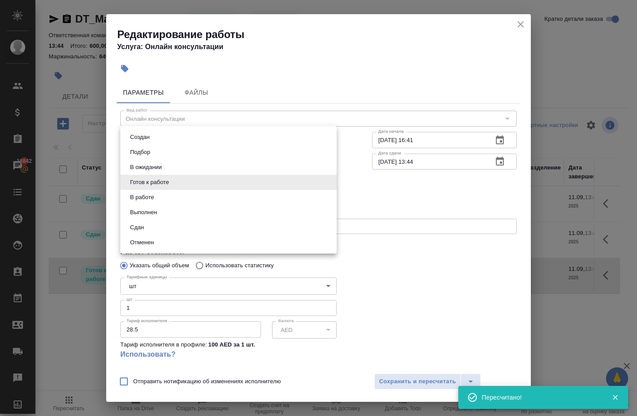
click at [153, 235] on li "Сдан" at bounding box center [228, 227] width 216 height 15
type input "closed"
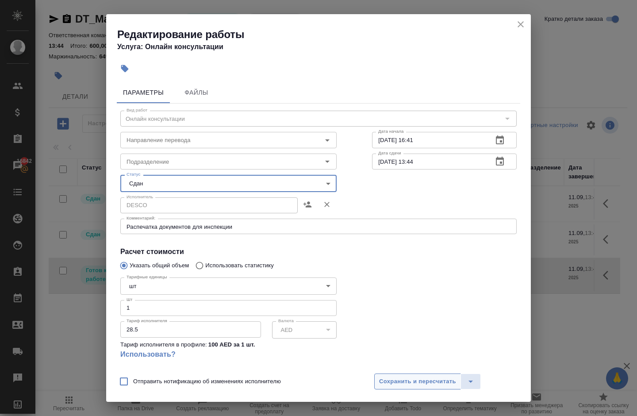
click at [377, 373] on button "Сохранить и пересчитать" at bounding box center [417, 381] width 87 height 16
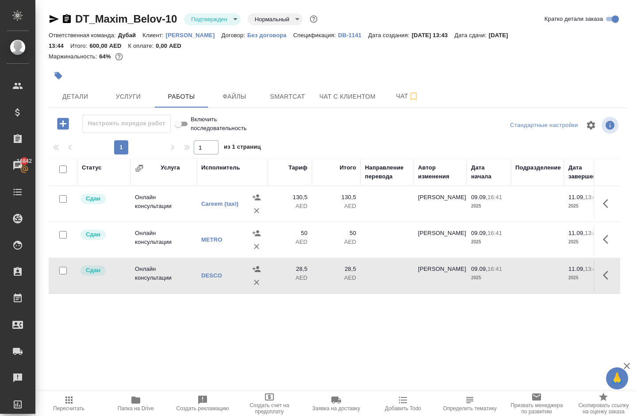
click at [69, 394] on icon "button" at bounding box center [69, 399] width 11 height 11
click at [230, 18] on body "🙏 .cls-1 fill:#fff; AWATERA Solokha Petro Клиенты Спецификации Заказы 16843 Чат…" at bounding box center [318, 208] width 637 height 416
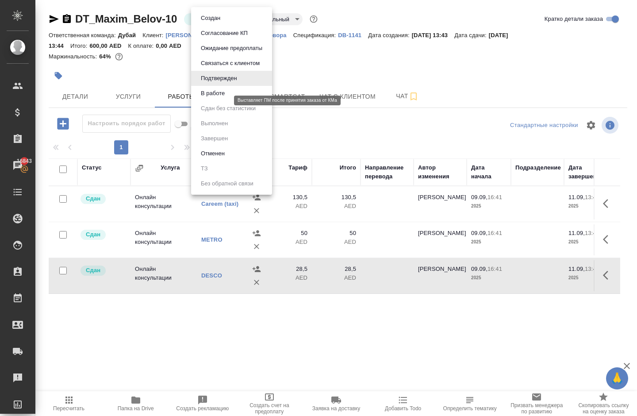
click at [220, 98] on button "В работе" at bounding box center [212, 93] width 29 height 10
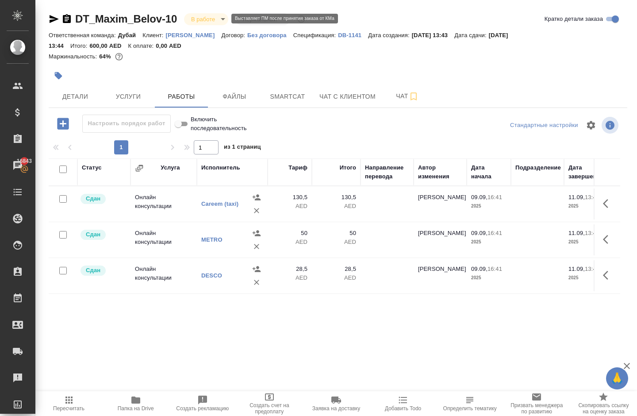
click at [216, 22] on body "🙏 .cls-1 fill:#fff; AWATERA Solokha Petro Клиенты Спецификации Заказы 16843 Чат…" at bounding box center [318, 208] width 637 height 416
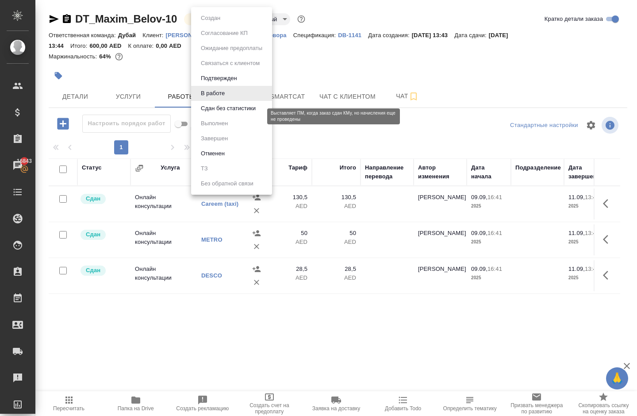
click at [214, 113] on button "Сдан без статистики" at bounding box center [228, 108] width 60 height 10
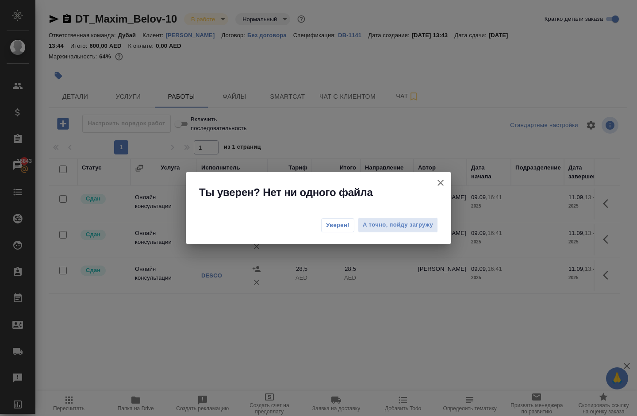
click at [340, 223] on span "Уверен!" at bounding box center [337, 225] width 23 height 9
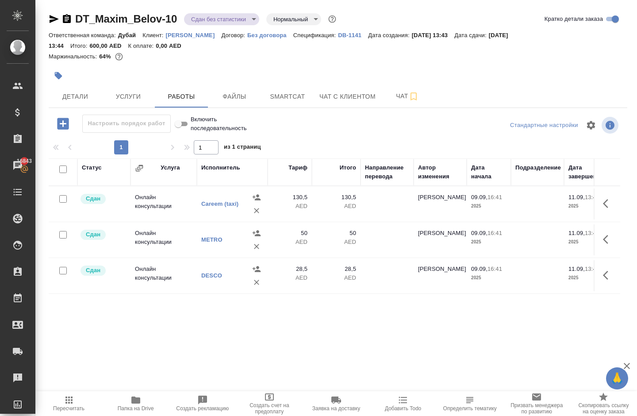
click at [218, 20] on body "🙏 .cls-1 fill:#fff; AWATERA Solokha Petro Клиенты Спецификации Заказы 16843 Чат…" at bounding box center [318, 208] width 637 height 416
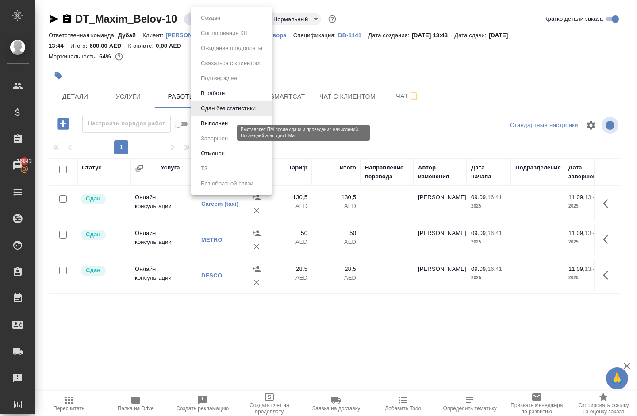
click at [223, 128] on button "Выполнен" at bounding box center [214, 123] width 32 height 10
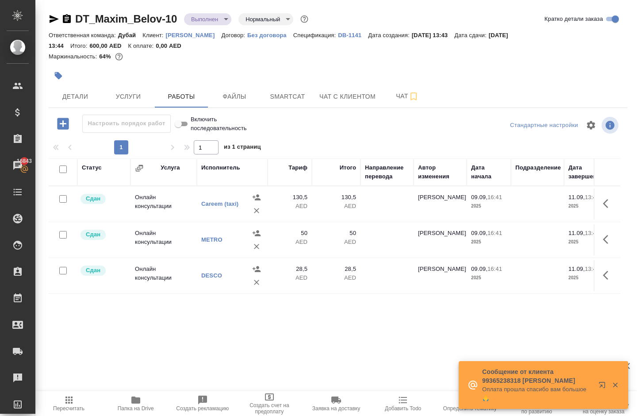
click at [69, 405] on icon "button" at bounding box center [69, 399] width 11 height 11
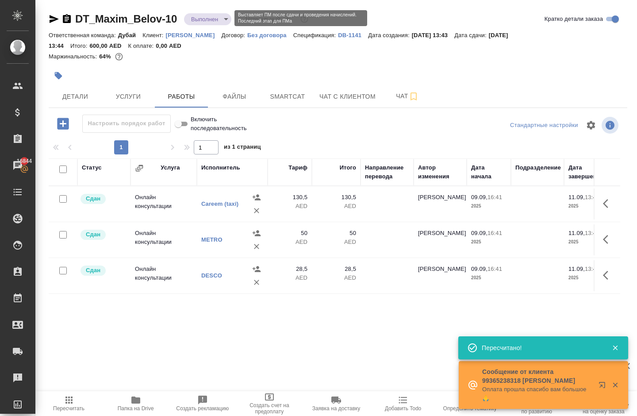
click at [213, 19] on body "🙏 .cls-1 fill:#fff; AWATERA Solokha Petro Клиенты Спецификации Заказы 16844 Чат…" at bounding box center [318, 208] width 637 height 416
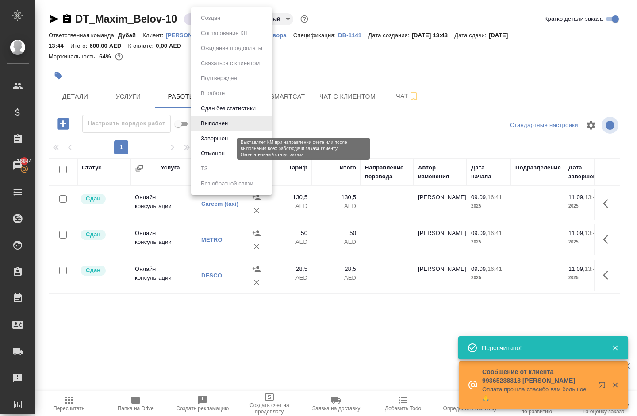
click at [214, 143] on button "Завершен" at bounding box center [214, 138] width 32 height 10
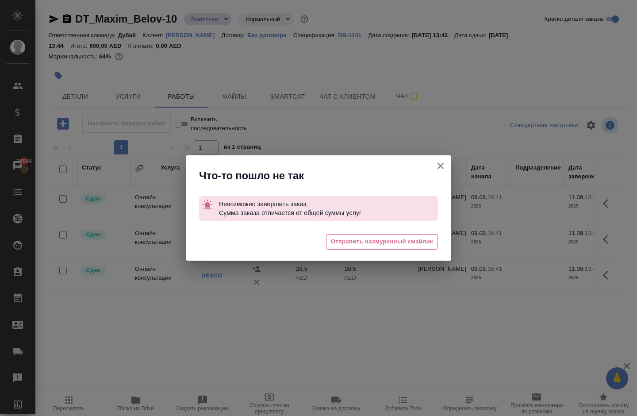
click at [441, 168] on icon "button" at bounding box center [440, 165] width 11 height 11
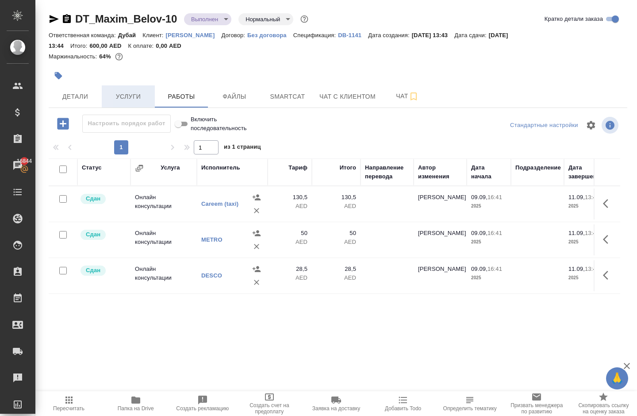
click at [125, 102] on span "Услуги" at bounding box center [128, 96] width 42 height 11
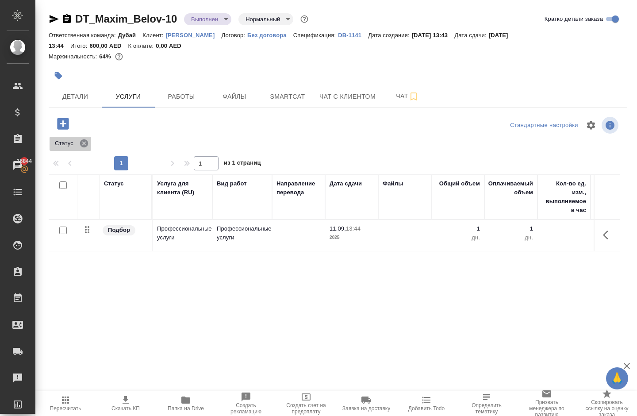
click at [84, 147] on icon at bounding box center [84, 143] width 8 height 8
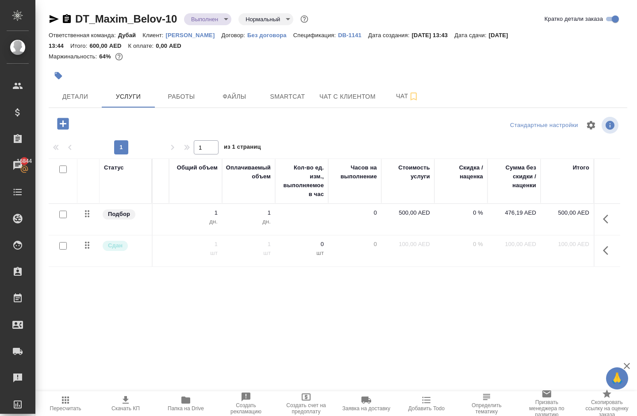
scroll to position [0, 262]
click at [214, 18] on body "🙏 .cls-1 fill:#fff; AWATERA Solokha Petro Клиенты Спецификации Заказы 16844 Чат…" at bounding box center [318, 208] width 637 height 416
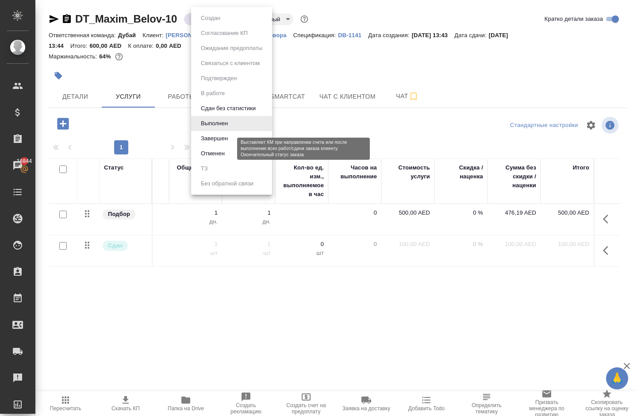
click at [221, 143] on button "Завершен" at bounding box center [214, 138] width 32 height 10
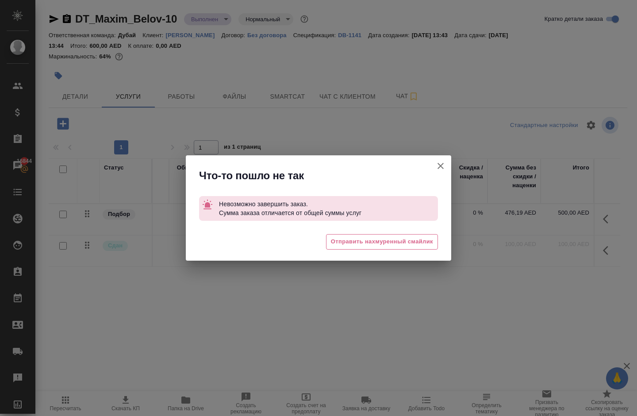
click at [441, 163] on icon "button" at bounding box center [440, 166] width 6 height 6
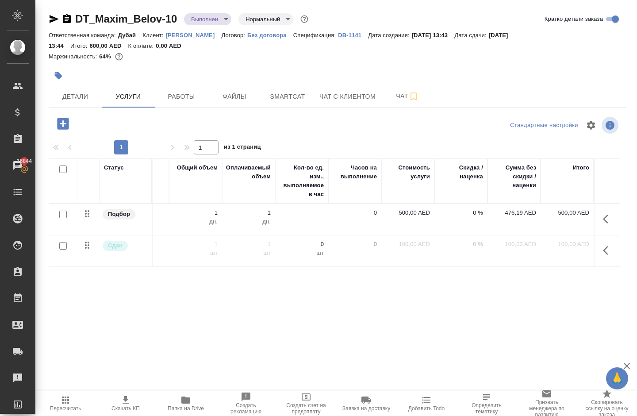
click at [68, 402] on icon "button" at bounding box center [65, 399] width 11 height 11
click at [211, 15] on body "🙏 .cls-1 fill:#fff; AWATERA Solokha Petro Клиенты Спецификации Заказы 16844 Чат…" at bounding box center [318, 208] width 637 height 416
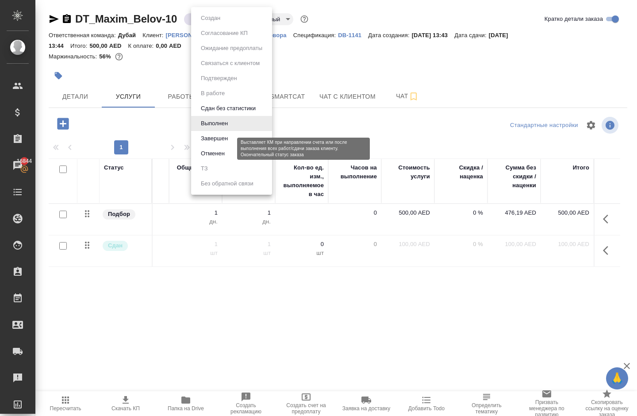
click at [225, 143] on button "Завершен" at bounding box center [214, 138] width 32 height 10
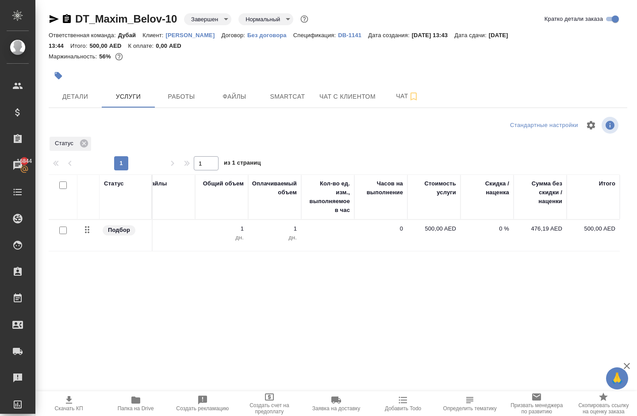
scroll to position [0, 236]
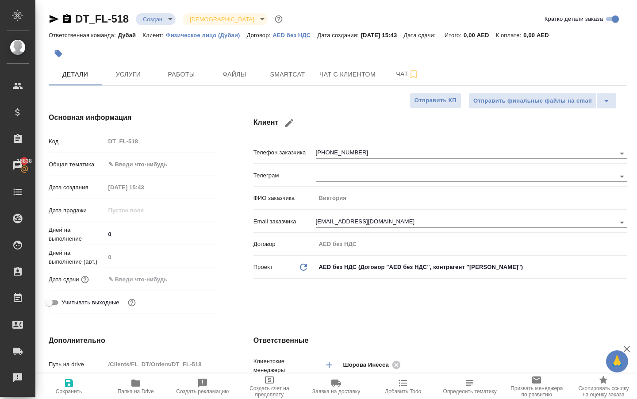
select select "RU"
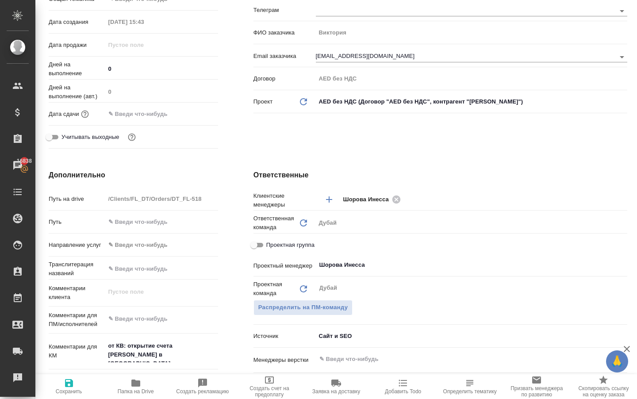
scroll to position [167, 0]
